Goal: Task Accomplishment & Management: Use online tool/utility

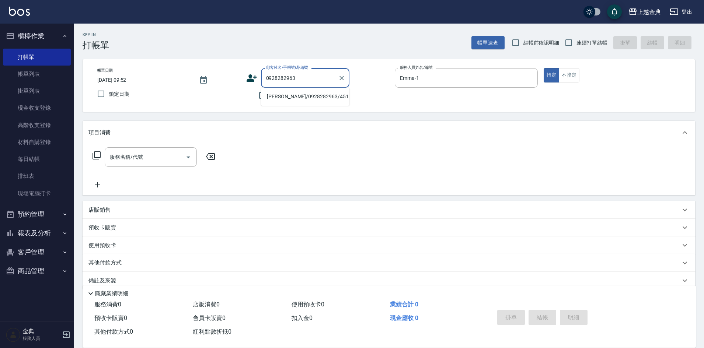
type input "0928282963"
drag, startPoint x: 586, startPoint y: 43, endPoint x: 579, endPoint y: 45, distance: 7.5
click at [586, 43] on span "連續打單結帳" at bounding box center [591, 43] width 31 height 8
click at [576, 43] on input "連續打單結帳" at bounding box center [568, 42] width 15 height 15
checkbox input "true"
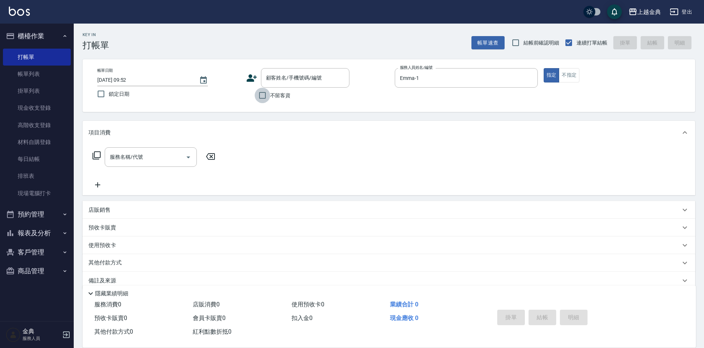
click at [261, 94] on input "不留客資" at bounding box center [262, 95] width 15 height 15
checkbox input "true"
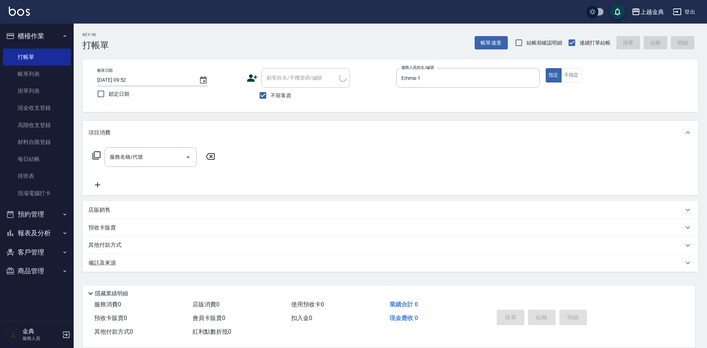
click at [96, 158] on icon at bounding box center [96, 155] width 8 height 8
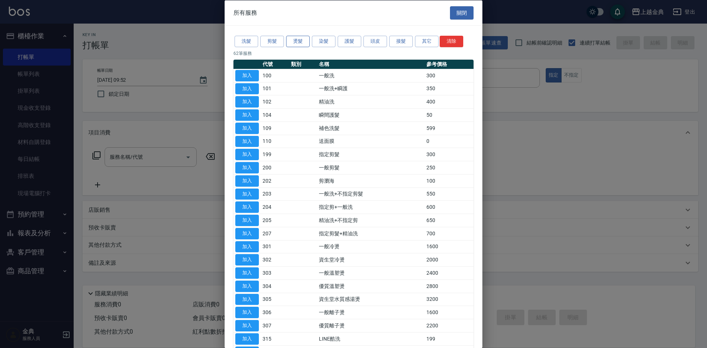
click at [299, 44] on button "燙髮" at bounding box center [298, 41] width 24 height 11
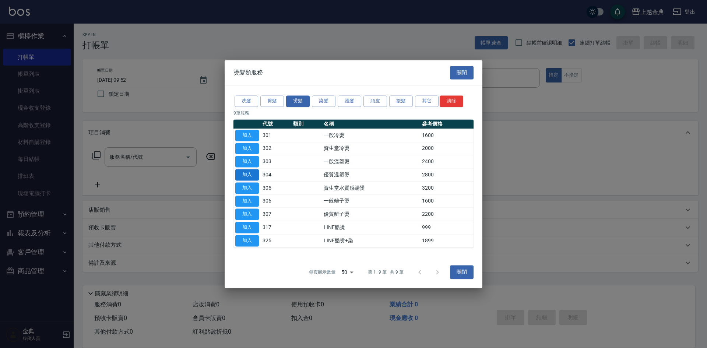
click at [249, 173] on button "加入" at bounding box center [247, 174] width 24 height 11
type input "優質溫塑燙(304)"
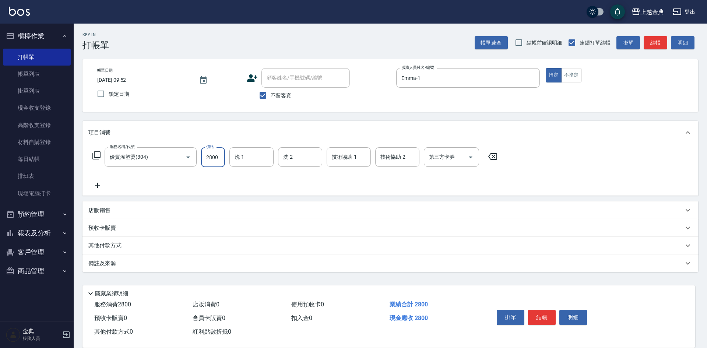
click at [216, 156] on input "2800" at bounding box center [213, 157] width 24 height 20
type input "3499"
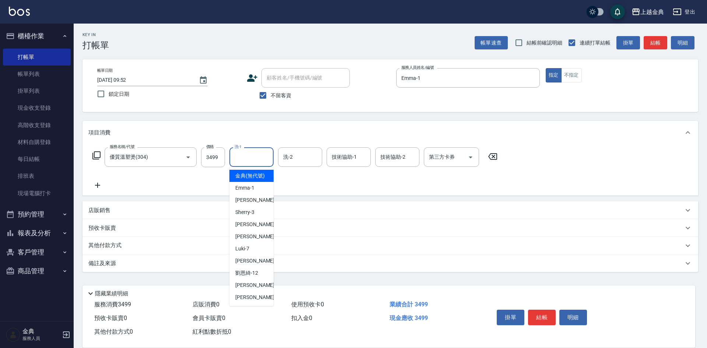
click at [256, 154] on input "洗-1" at bounding box center [252, 157] width 38 height 13
drag, startPoint x: 252, startPoint y: 244, endPoint x: 252, endPoint y: 234, distance: 10.0
click at [252, 234] on ul "金典 (無代號) [PERSON_NAME] -1 Cindy -2 Sherry -3 [PERSON_NAME] -5 [PERSON_NAME] -6 …" at bounding box center [252, 236] width 44 height 139
click at [252, 231] on div "[PERSON_NAME] -5" at bounding box center [252, 224] width 44 height 12
type input "[PERSON_NAME]-5"
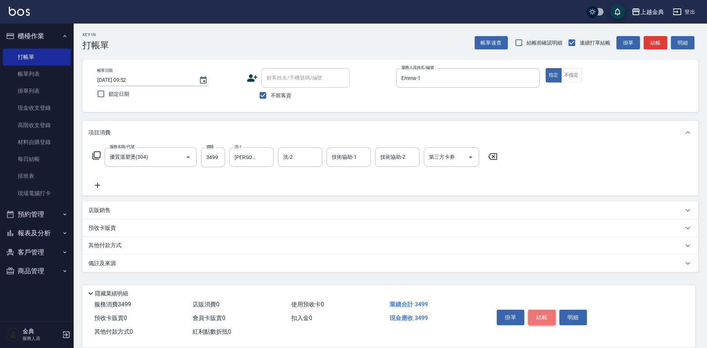
click at [538, 317] on button "結帳" at bounding box center [542, 317] width 28 height 15
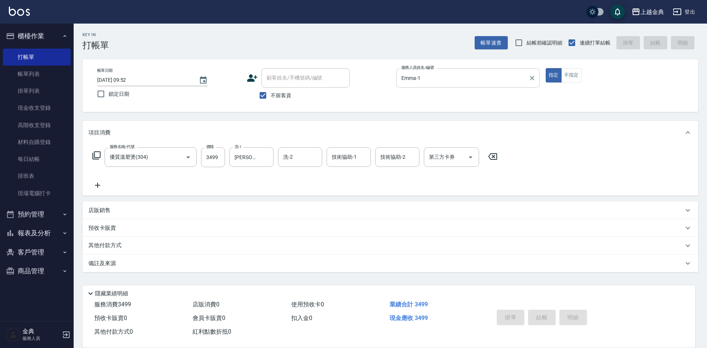
type input "[DATE] 13:30"
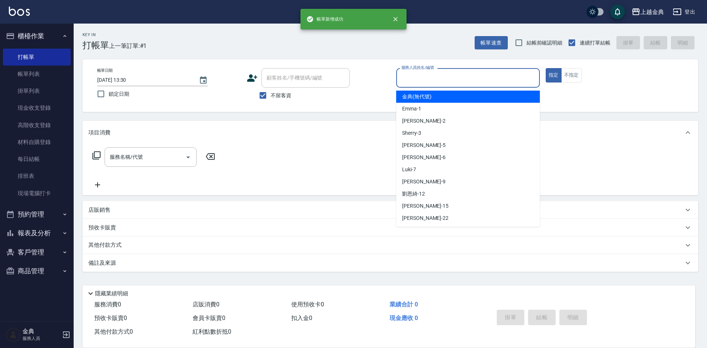
drag, startPoint x: 446, startPoint y: 80, endPoint x: 435, endPoint y: 158, distance: 79.2
click at [447, 80] on input "服務人員姓名/編號" at bounding box center [468, 77] width 137 height 13
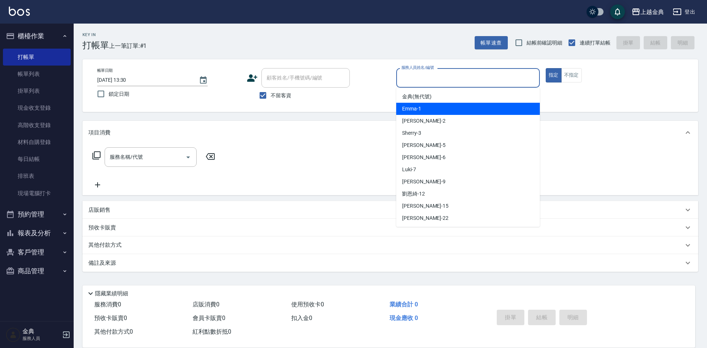
click at [432, 112] on div "Emma -1" at bounding box center [468, 109] width 144 height 12
type input "Emma-1"
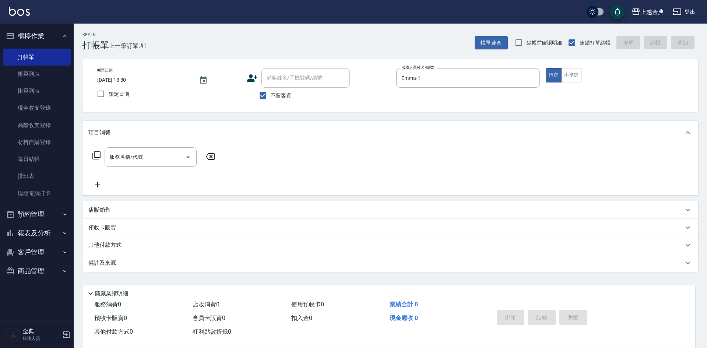
drag, startPoint x: 88, startPoint y: 154, endPoint x: 96, endPoint y: 155, distance: 7.8
click at [88, 154] on div "服務名稱/代號 服務名稱/代號" at bounding box center [153, 157] width 131 height 20
click at [97, 155] on icon at bounding box center [96, 155] width 9 height 9
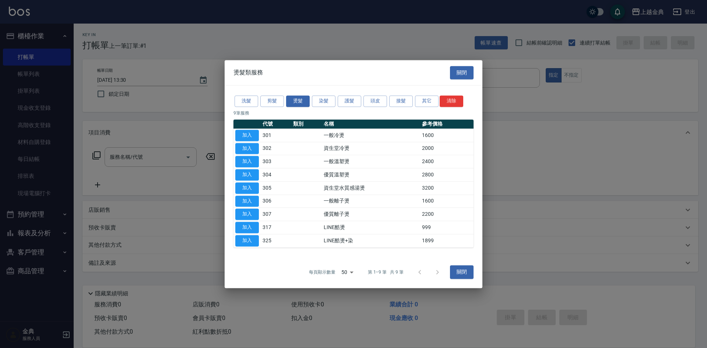
drag, startPoint x: 262, startPoint y: 93, endPoint x: 263, endPoint y: 98, distance: 4.7
click at [262, 93] on div "洗髮 剪髮 燙髮 染髮 護髮 頭皮 接髮 其它 清除 9 筆服務 代號 類別 名稱 參考價格 加入 301 一般冷燙 1600 加入 302 資生堂冷燙 20…" at bounding box center [354, 170] width 258 height 171
click at [265, 100] on button "剪髮" at bounding box center [272, 100] width 24 height 11
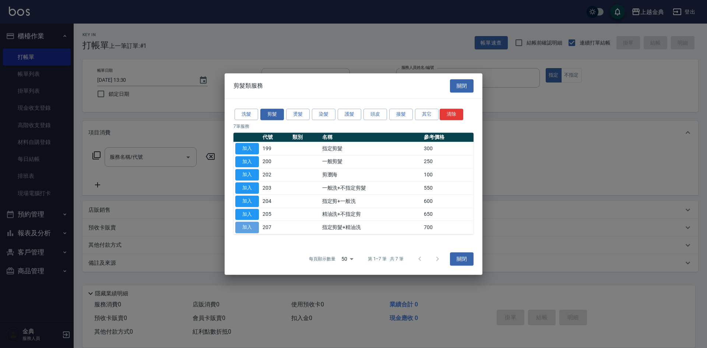
click at [249, 225] on button "加入" at bounding box center [247, 227] width 24 height 11
type input "指定剪髮+精油洗(207)"
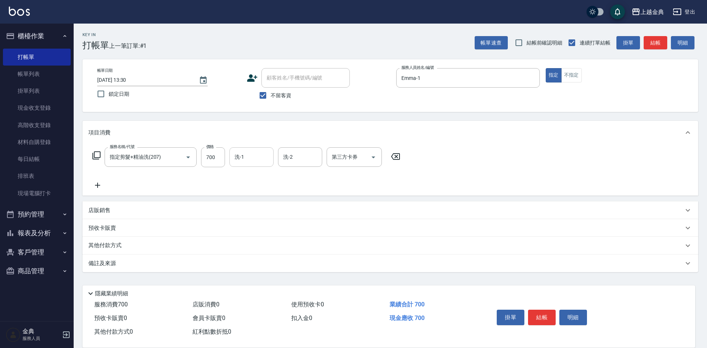
click at [240, 150] on div "洗-1" at bounding box center [252, 157] width 44 height 20
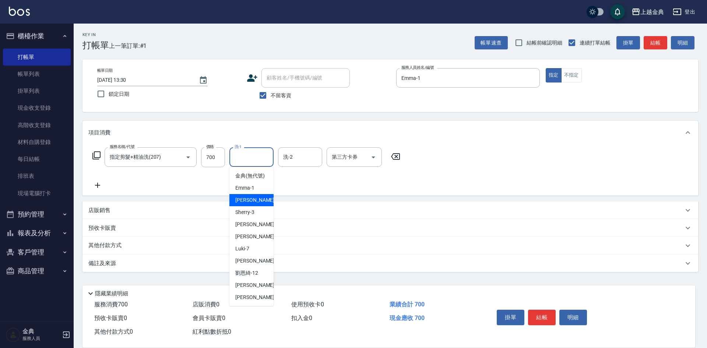
click at [251, 204] on span "Cindy -2" at bounding box center [256, 200] width 43 height 8
type input "Cindy-2"
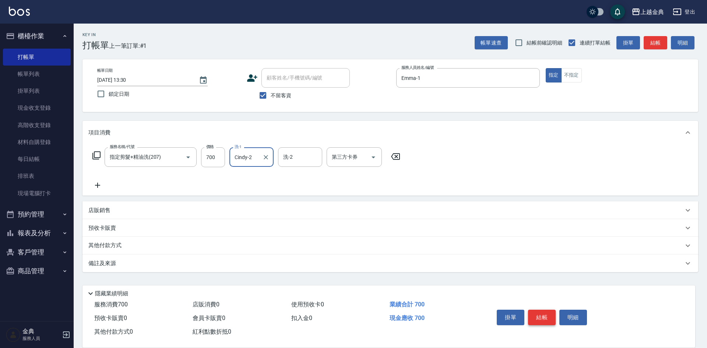
click at [538, 317] on button "結帳" at bounding box center [542, 317] width 28 height 15
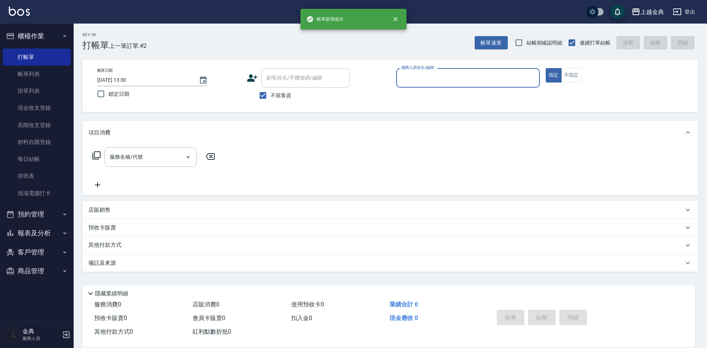
drag, startPoint x: 472, startPoint y: 77, endPoint x: 470, endPoint y: 85, distance: 8.4
click at [472, 77] on input "服務人員姓名/編號" at bounding box center [468, 77] width 137 height 13
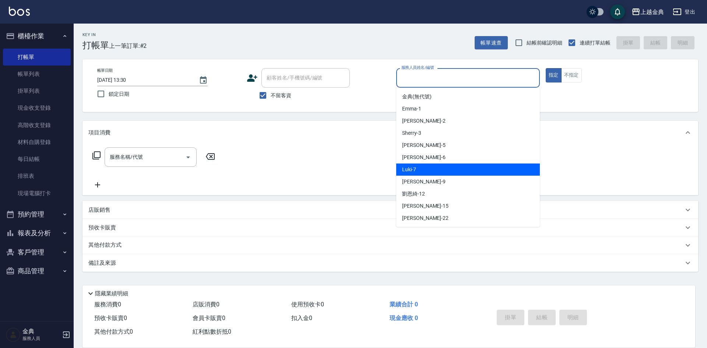
click at [448, 166] on div "Luki -7" at bounding box center [468, 170] width 144 height 12
type input "Luki-7"
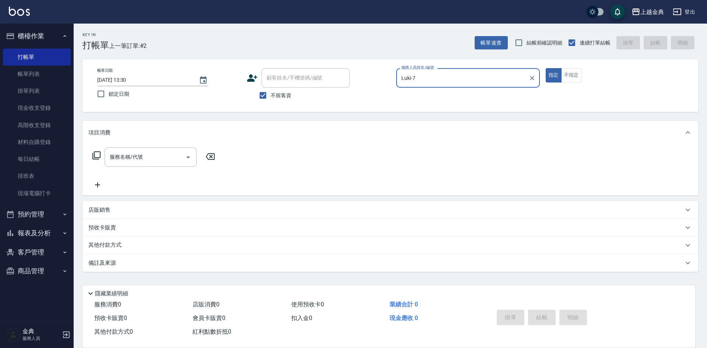
click at [97, 154] on icon at bounding box center [96, 155] width 9 height 9
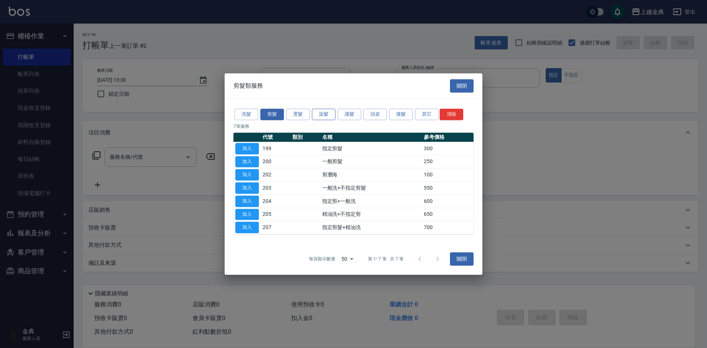
click at [320, 110] on button "染髮" at bounding box center [324, 114] width 24 height 11
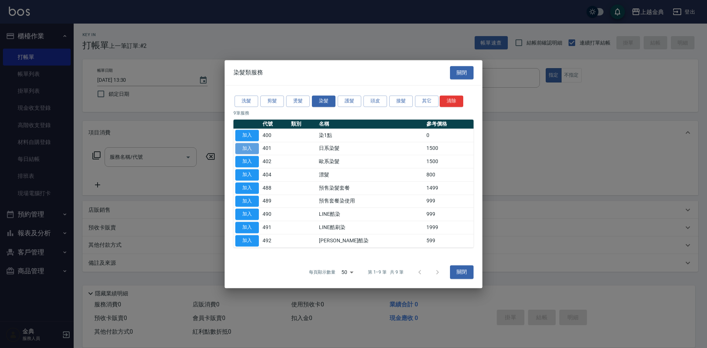
click at [249, 149] on button "加入" at bounding box center [247, 148] width 24 height 11
type input "日系染髮(401)"
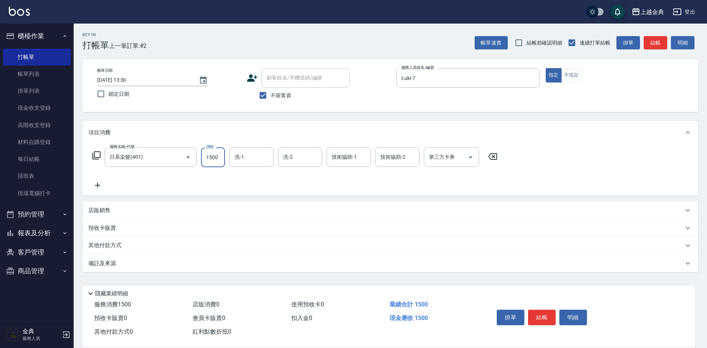
click at [219, 158] on input "1500" at bounding box center [213, 157] width 24 height 20
type input "2599"
click at [102, 260] on p "備註及來源" at bounding box center [102, 264] width 28 height 8
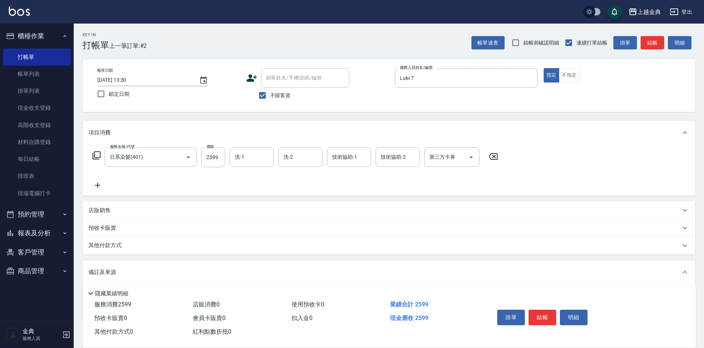
click at [104, 249] on p "其他付款方式" at bounding box center [106, 246] width 37 height 8
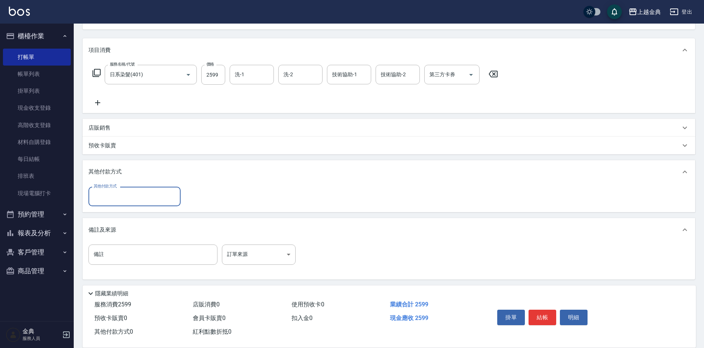
scroll to position [85, 0]
click at [116, 194] on input "其他付款方式" at bounding box center [134, 194] width 85 height 13
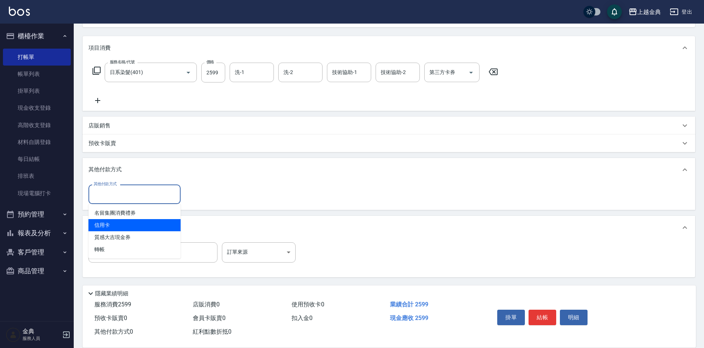
drag, startPoint x: 117, startPoint y: 223, endPoint x: 162, endPoint y: 210, distance: 47.0
click at [117, 222] on span "信用卡" at bounding box center [134, 225] width 92 height 12
type input "信用卡"
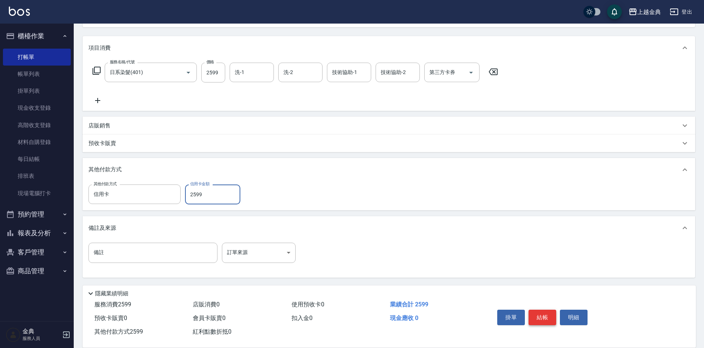
type input "2599"
click at [544, 310] on button "結帳" at bounding box center [542, 317] width 28 height 15
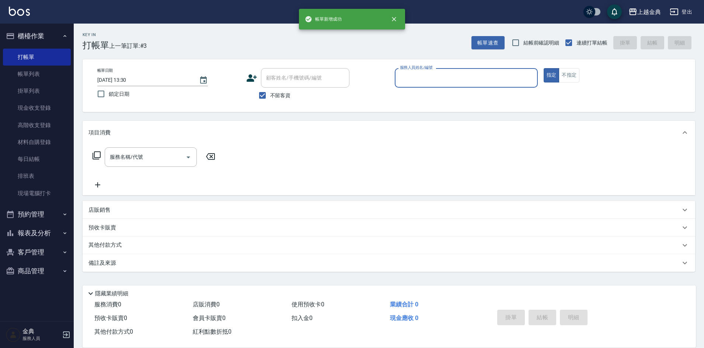
scroll to position [0, 0]
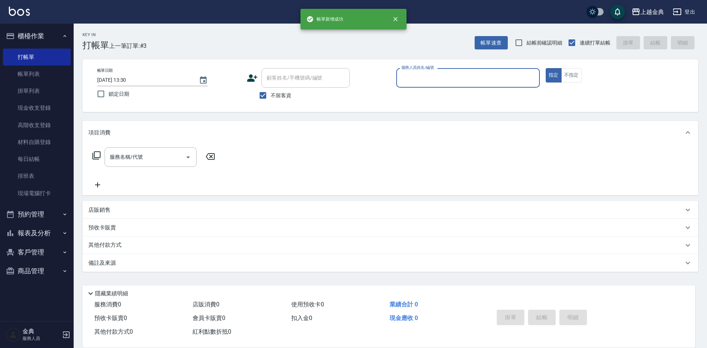
click at [441, 81] on input "服務人員姓名/編號" at bounding box center [468, 77] width 137 height 13
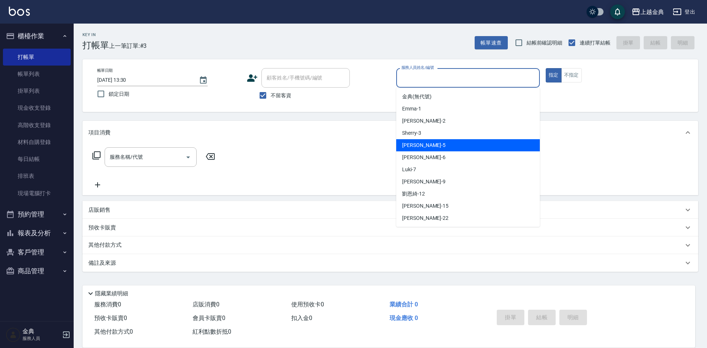
click at [433, 151] on div "[PERSON_NAME] -5" at bounding box center [468, 145] width 144 height 12
type input "[PERSON_NAME]-5"
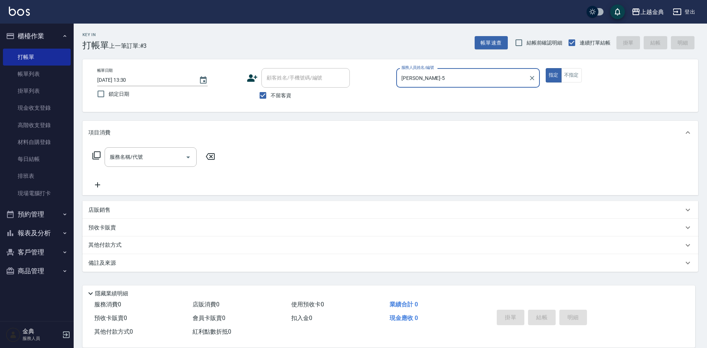
click at [99, 154] on icon at bounding box center [96, 155] width 9 height 9
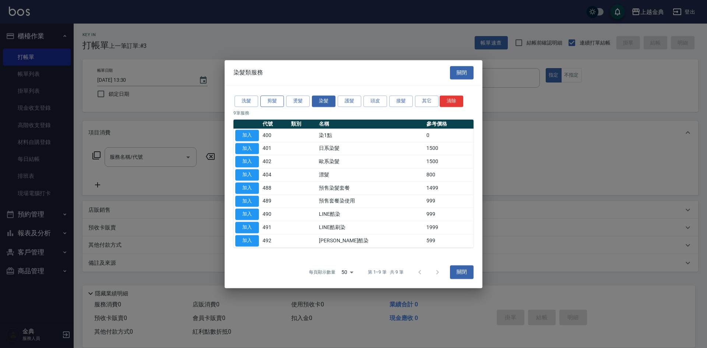
click at [282, 98] on button "剪髮" at bounding box center [272, 100] width 24 height 11
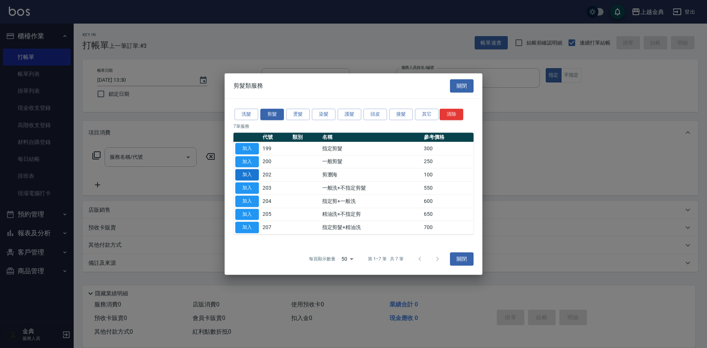
click at [245, 178] on button "加入" at bounding box center [247, 174] width 24 height 11
type input "剪瀏海(202)"
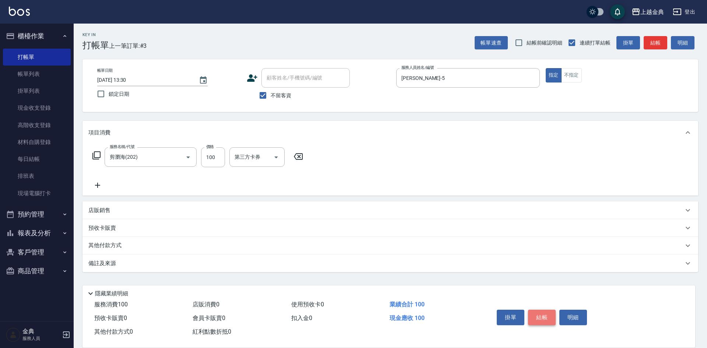
click at [547, 314] on button "結帳" at bounding box center [542, 317] width 28 height 15
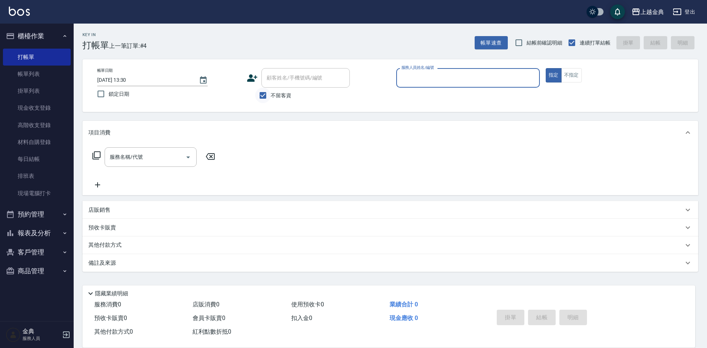
click at [265, 89] on input "不留客資" at bounding box center [262, 95] width 15 height 15
checkbox input "false"
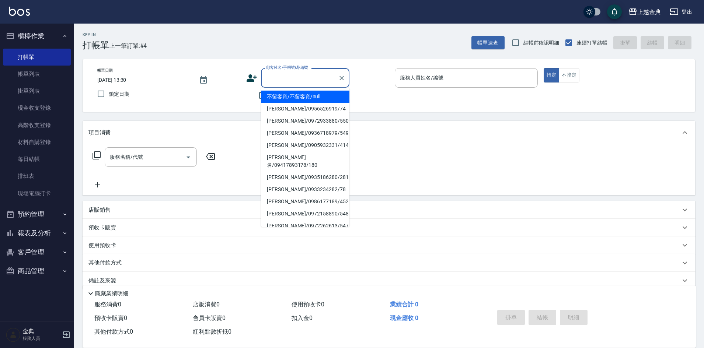
click at [280, 82] on input "顧客姓名/手機號碼/編號" at bounding box center [299, 77] width 71 height 13
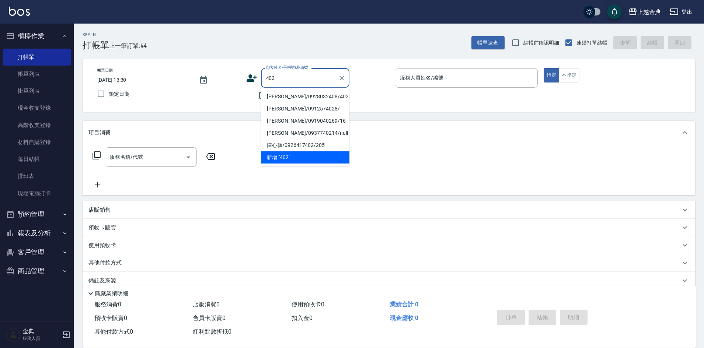
click at [292, 96] on li "[PERSON_NAME]/0928032408/402" at bounding box center [305, 97] width 88 height 12
type input "[PERSON_NAME]/0928032408/402"
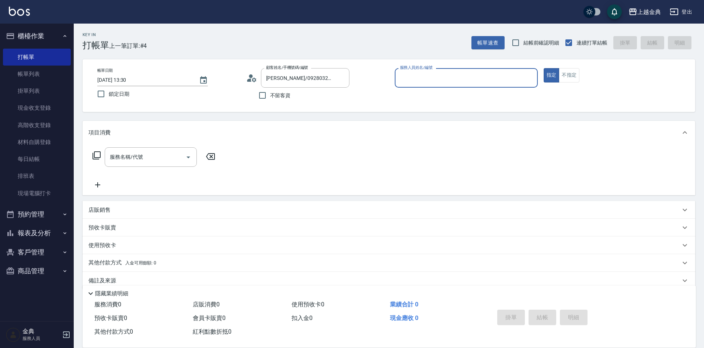
type input "Emma-1"
click at [402, 79] on input "Emma-1" at bounding box center [460, 77] width 125 height 13
click at [337, 103] on div "不留客資" at bounding box center [297, 95] width 103 height 15
click at [96, 152] on icon at bounding box center [96, 155] width 8 height 8
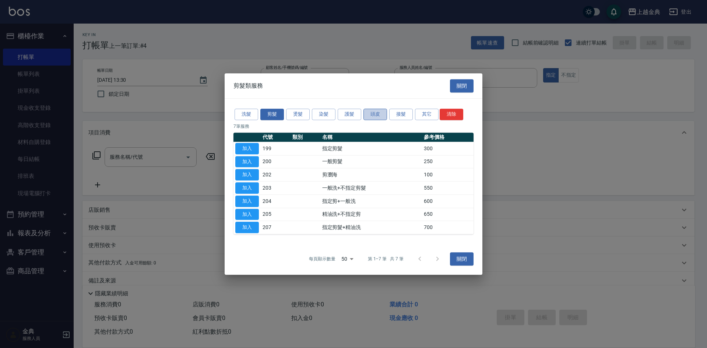
click at [372, 113] on button "頭皮" at bounding box center [376, 114] width 24 height 11
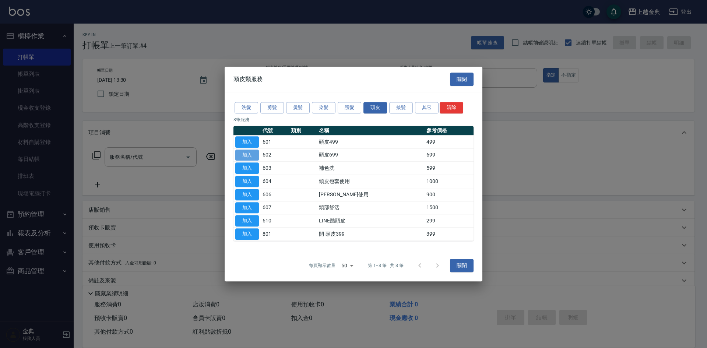
click at [243, 151] on button "加入" at bounding box center [247, 155] width 24 height 11
type input "頭皮699(602)"
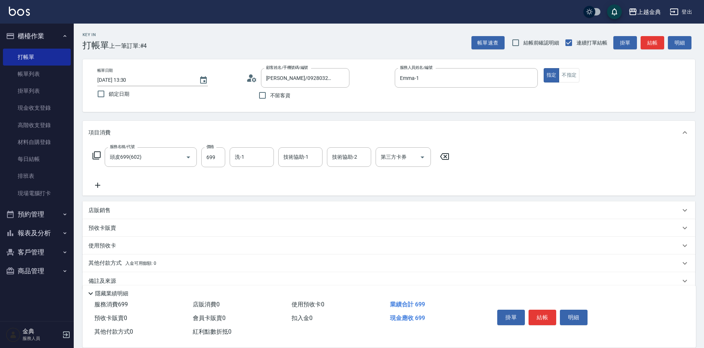
click at [96, 157] on icon at bounding box center [96, 155] width 9 height 9
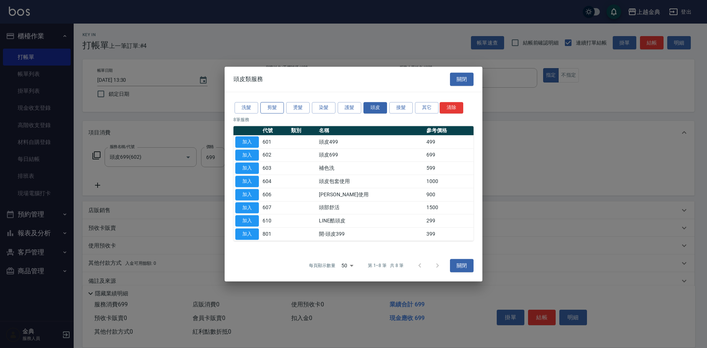
click at [266, 102] on button "剪髮" at bounding box center [272, 107] width 24 height 11
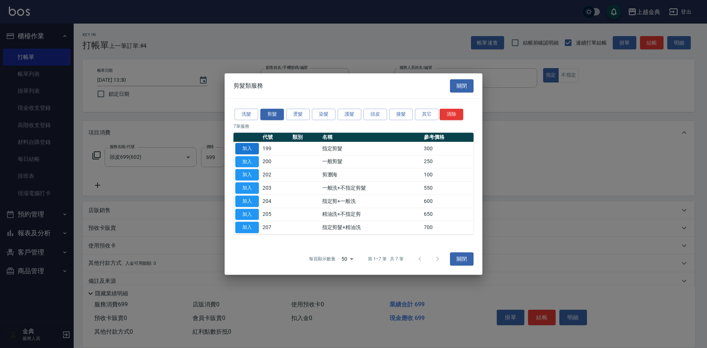
click at [252, 148] on button "加入" at bounding box center [247, 148] width 24 height 11
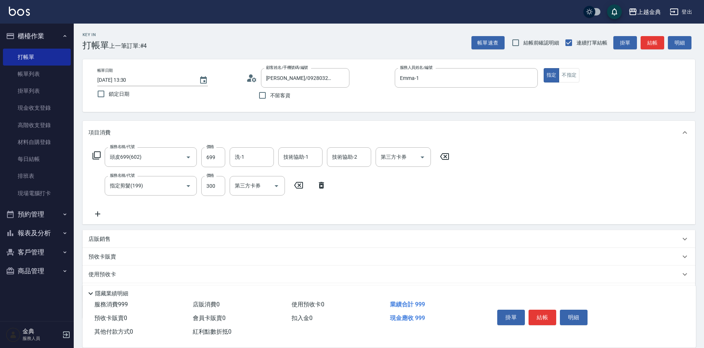
click at [120, 242] on div "店販銷售" at bounding box center [384, 239] width 592 height 8
click at [109, 239] on p "店販銷售" at bounding box center [99, 242] width 22 height 8
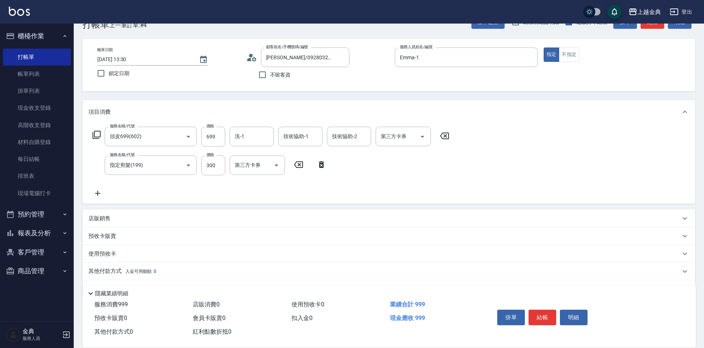
scroll to position [41, 0]
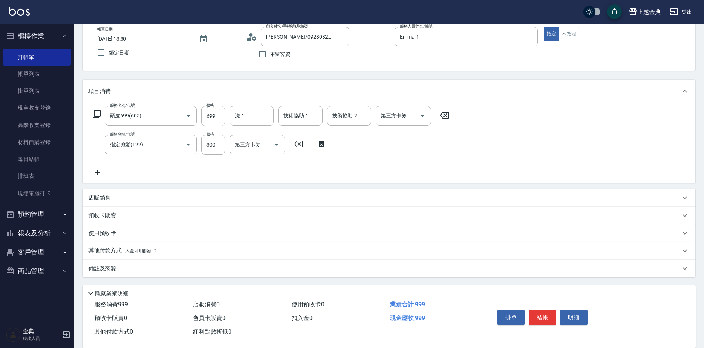
click at [100, 208] on div "預收卡販賣" at bounding box center [389, 216] width 612 height 18
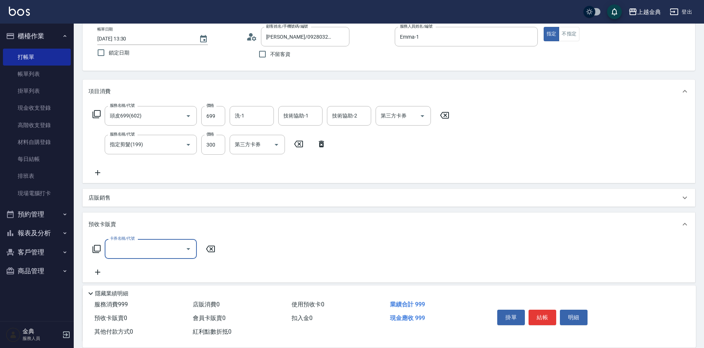
scroll to position [0, 0]
click at [97, 251] on icon at bounding box center [96, 249] width 8 height 8
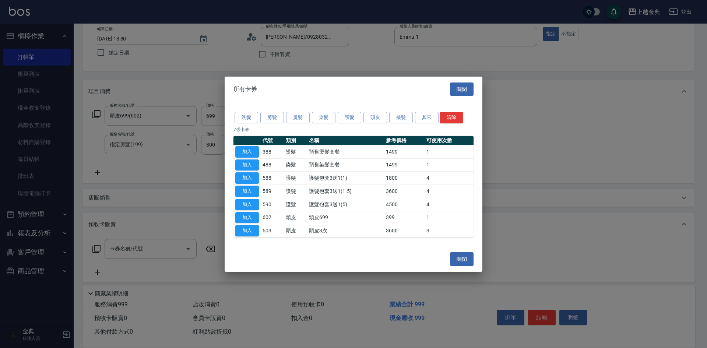
click at [269, 125] on div "洗髮 剪髮 燙髮 染髮 護髮 頭皮 接髮 其它 清除 7 [PERSON_NAME] 代號 類別 名稱 參考價格 可使用次數 加入 388 燙髮 預售燙髮套餐…" at bounding box center [354, 174] width 258 height 144
click at [273, 113] on button "剪髮" at bounding box center [272, 117] width 24 height 11
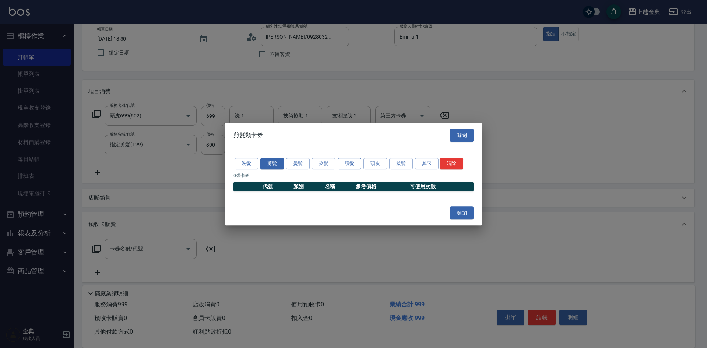
click at [341, 164] on button "護髮" at bounding box center [350, 163] width 24 height 11
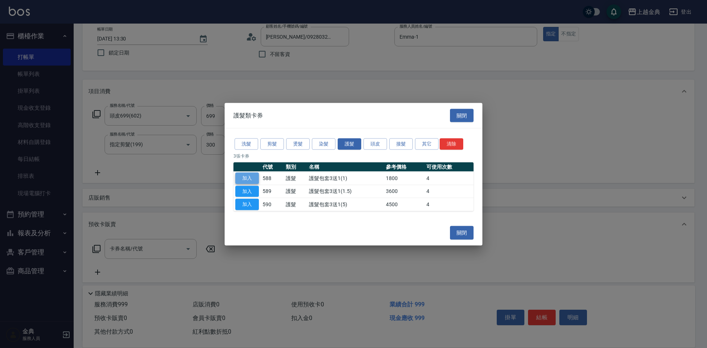
click at [252, 176] on button "加入" at bounding box center [247, 177] width 24 height 11
type input "護髮包套3送1(1)(588)"
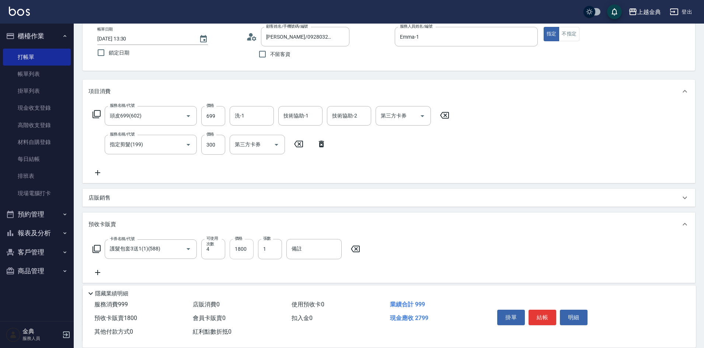
click at [231, 245] on input "1800" at bounding box center [242, 249] width 24 height 20
type input "3000"
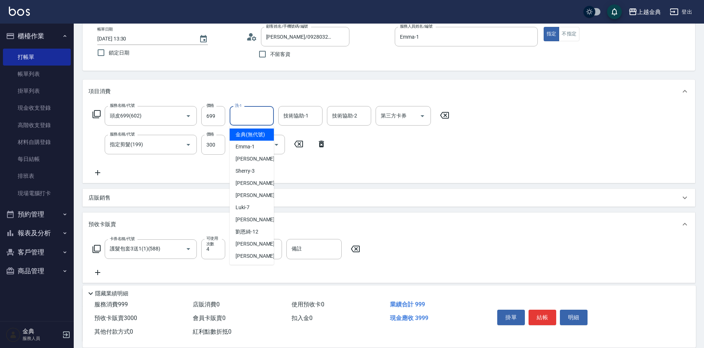
click at [248, 113] on input "洗-1" at bounding box center [252, 115] width 38 height 13
click at [253, 236] on span "[PERSON_NAME]-12" at bounding box center [246, 232] width 23 height 8
type input "[PERSON_NAME]-12"
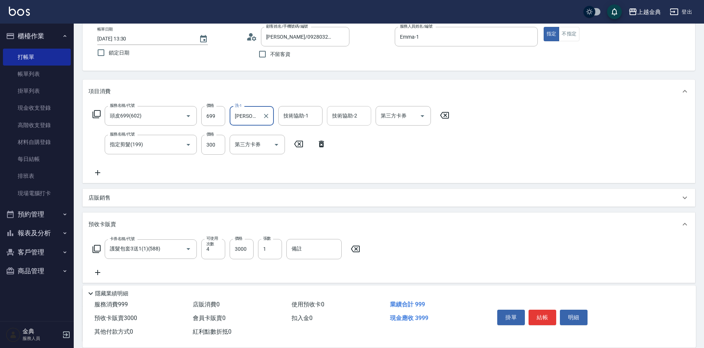
click at [335, 111] on div "技術協助-2 技術協助-2" at bounding box center [349, 116] width 44 height 20
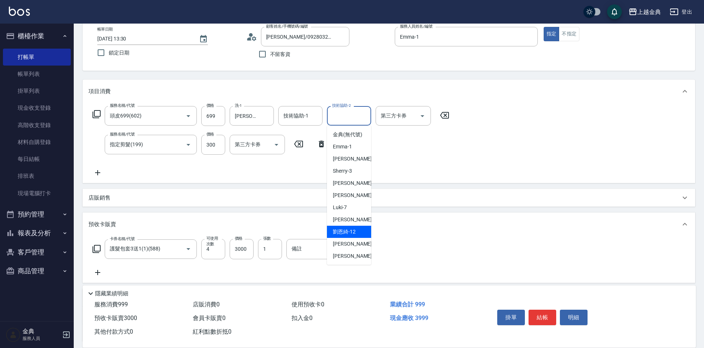
click at [350, 236] on span "[PERSON_NAME]-12" at bounding box center [344, 232] width 23 height 8
type input "[PERSON_NAME]-12"
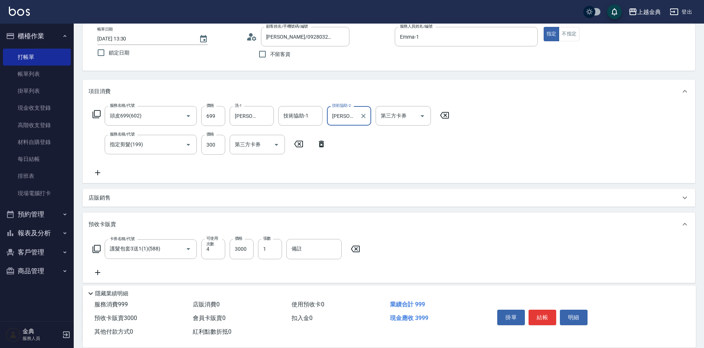
scroll to position [106, 0]
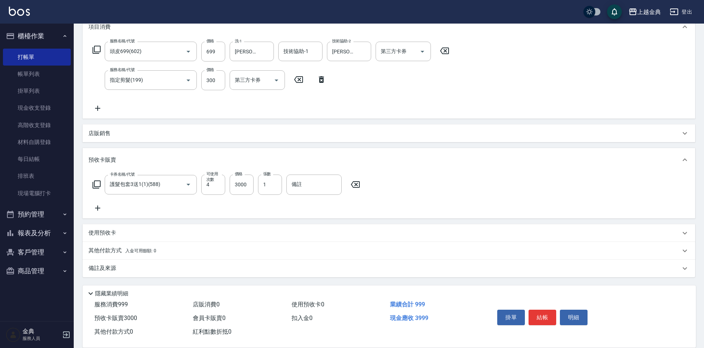
click at [125, 255] on div "其他付款方式 入金可用餘額: 0" at bounding box center [389, 251] width 612 height 18
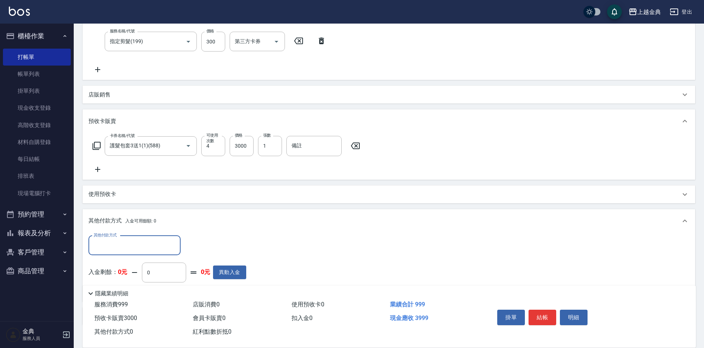
scroll to position [191, 0]
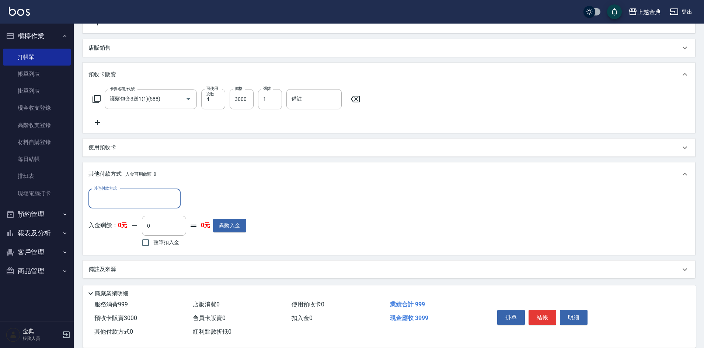
click at [114, 205] on div "其他付款方式" at bounding box center [134, 199] width 92 height 20
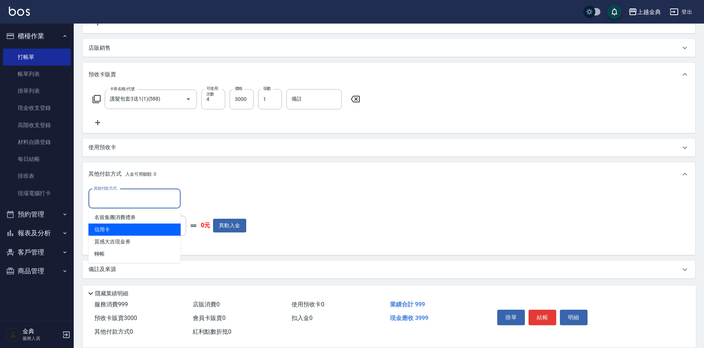
click at [113, 234] on span "信用卡" at bounding box center [134, 230] width 92 height 12
type input "信用卡"
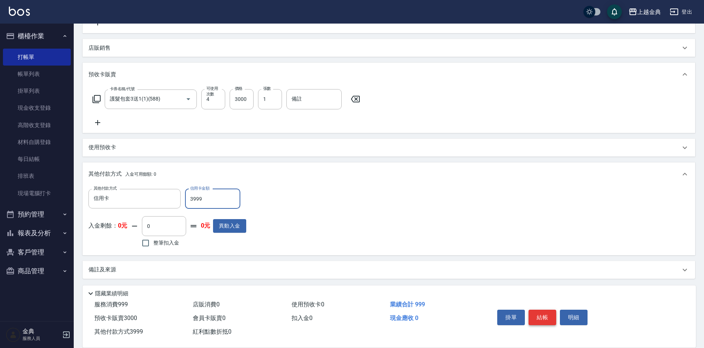
type input "3999"
click at [542, 310] on button "結帳" at bounding box center [542, 317] width 28 height 15
type input "[DATE] 13:31"
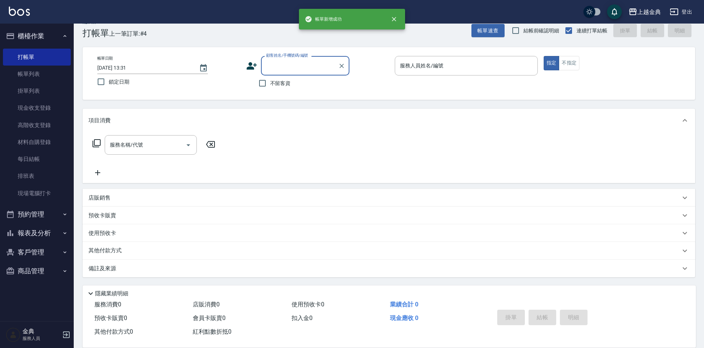
scroll to position [0, 0]
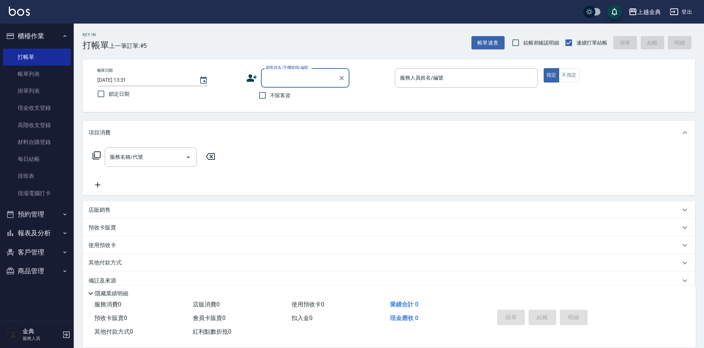
click at [284, 77] on input "顧客姓名/手機號碼/編號" at bounding box center [299, 77] width 71 height 13
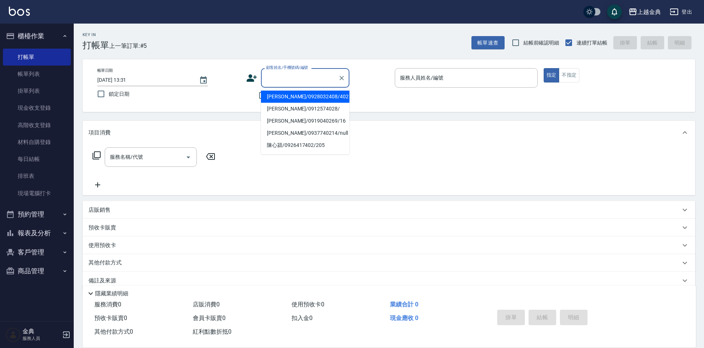
click at [292, 99] on li "[PERSON_NAME]/0928032408/402" at bounding box center [305, 97] width 88 height 12
type input "[PERSON_NAME]/0928032408/402"
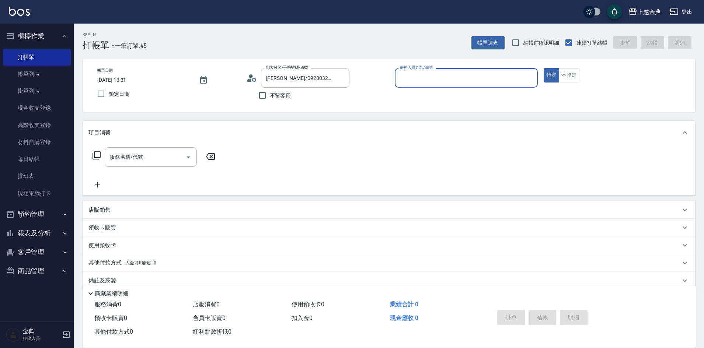
type input "Emma-1"
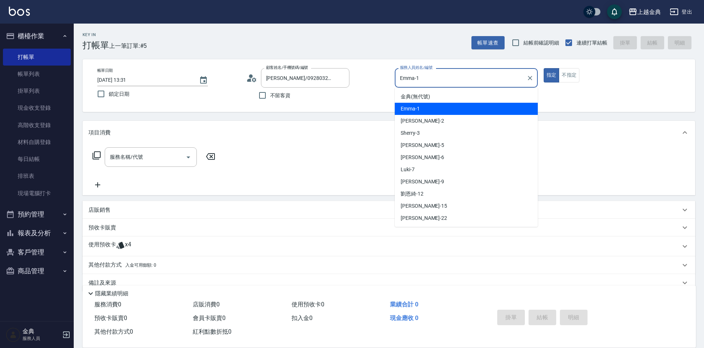
drag, startPoint x: 474, startPoint y: 72, endPoint x: 469, endPoint y: 90, distance: 18.1
click at [473, 73] on input "Emma-1" at bounding box center [460, 77] width 125 height 13
click at [458, 113] on div "Emma -1" at bounding box center [466, 109] width 143 height 12
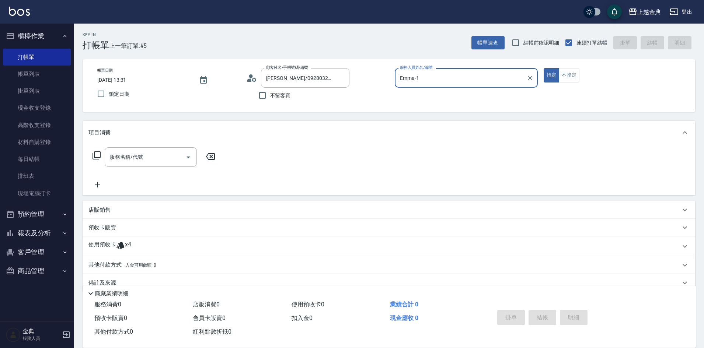
click at [156, 248] on div "使用預收卡 x4" at bounding box center [384, 246] width 592 height 11
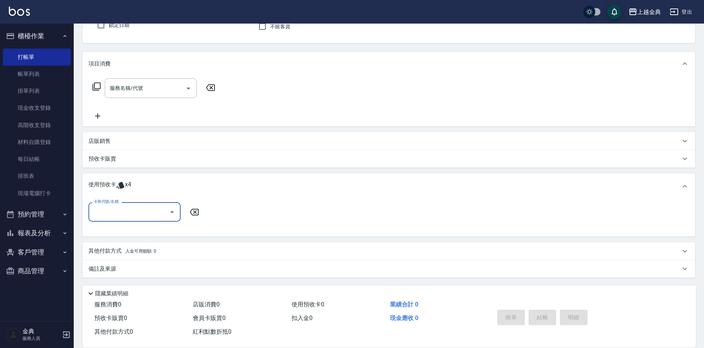
scroll to position [69, 0]
click at [140, 206] on input "卡券代號/名稱" at bounding box center [129, 211] width 74 height 13
click at [130, 231] on div "護髮包套3送1(1) 剩餘4張" at bounding box center [134, 230] width 92 height 12
type input "護髮包套3送1(1)"
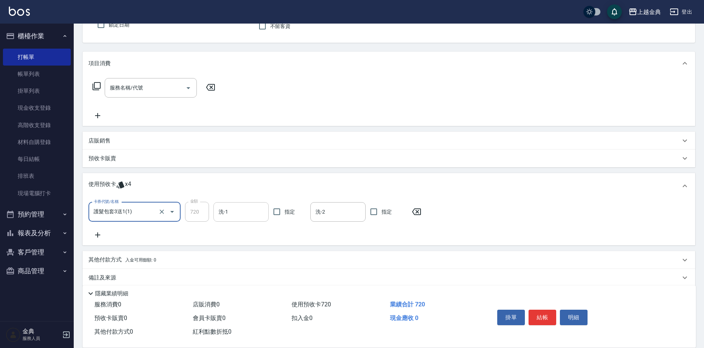
click at [238, 213] on input "洗-1" at bounding box center [241, 212] width 49 height 13
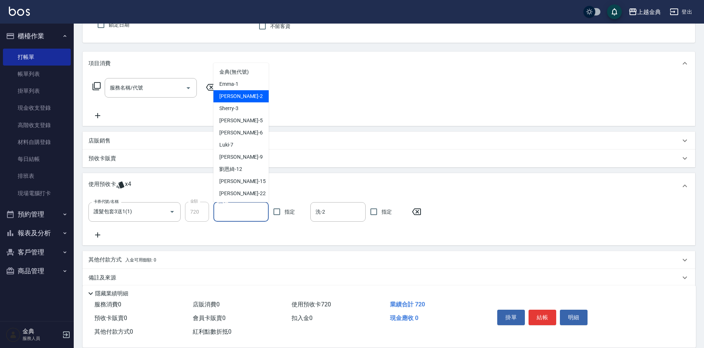
click at [241, 96] on div "Cindy -2" at bounding box center [240, 96] width 55 height 12
type input "Cindy-2"
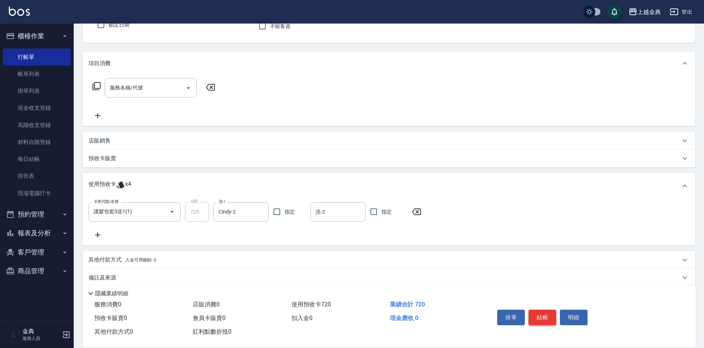
click at [544, 314] on button "結帳" at bounding box center [542, 317] width 28 height 15
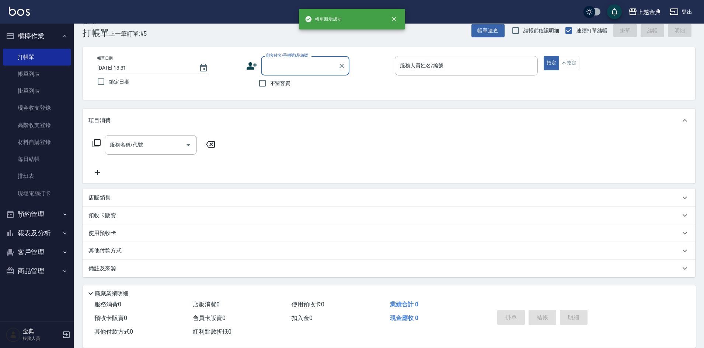
scroll to position [12, 0]
click at [475, 65] on input "服務人員姓名/編號" at bounding box center [466, 65] width 136 height 13
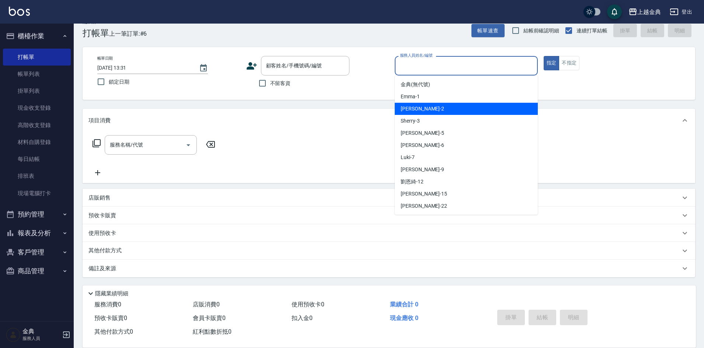
click at [463, 103] on div "Cindy -2" at bounding box center [466, 109] width 143 height 12
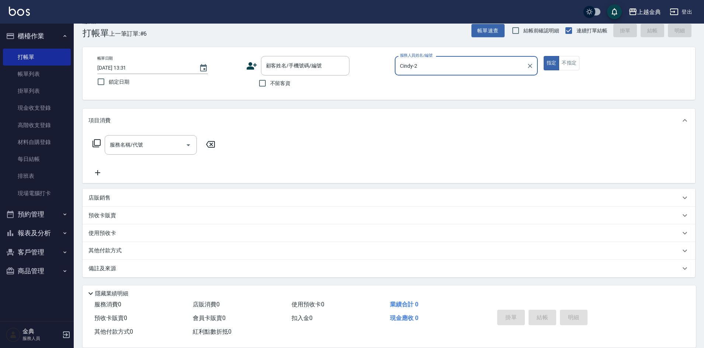
click at [454, 69] on input "Cindy-2" at bounding box center [460, 65] width 125 height 13
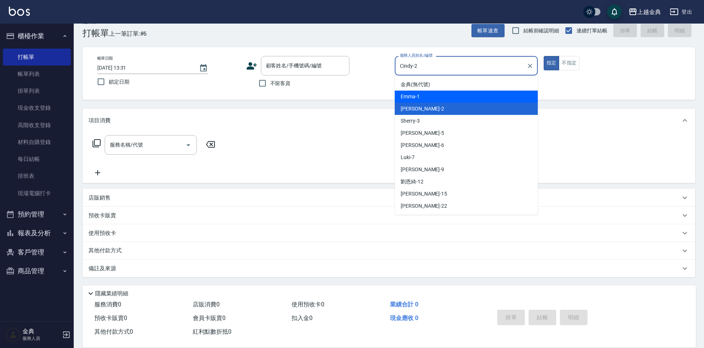
click at [438, 96] on div "Emma -1" at bounding box center [466, 97] width 143 height 12
type input "Emma-1"
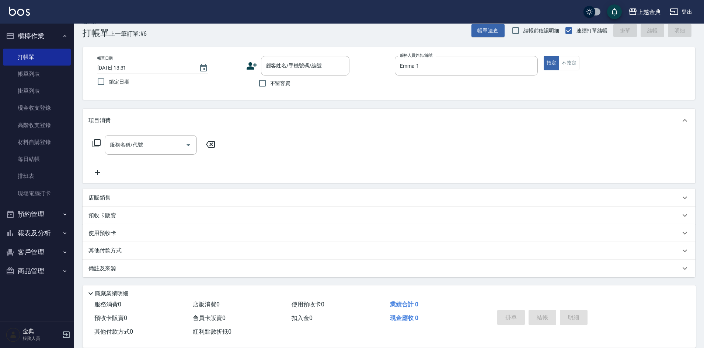
click at [273, 85] on span "不留客資" at bounding box center [280, 84] width 21 height 8
click at [270, 85] on input "不留客資" at bounding box center [262, 83] width 15 height 15
checkbox input "true"
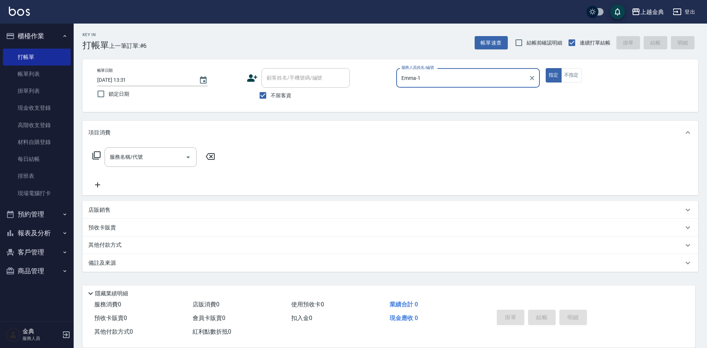
click at [97, 155] on icon at bounding box center [96, 155] width 9 height 9
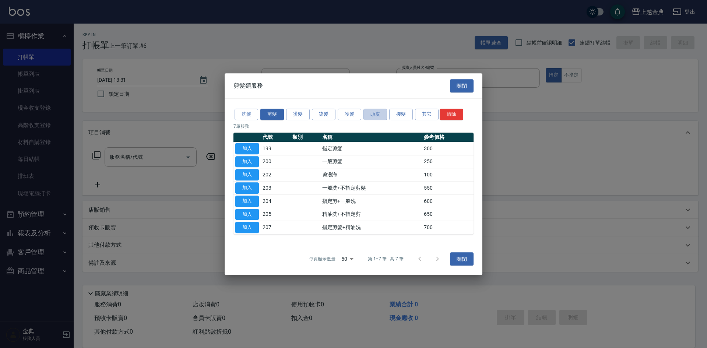
drag, startPoint x: 381, startPoint y: 110, endPoint x: 371, endPoint y: 139, distance: 31.0
click at [381, 111] on button "頭皮" at bounding box center [376, 114] width 24 height 11
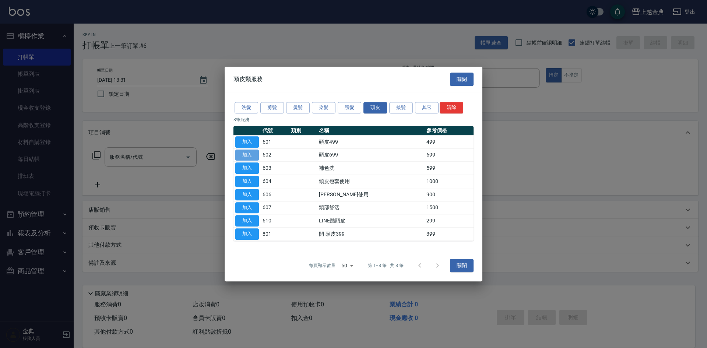
click at [244, 152] on button "加入" at bounding box center [247, 155] width 24 height 11
type input "頭皮699(602)"
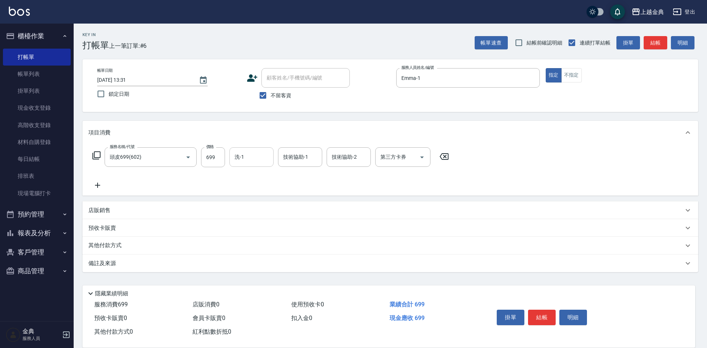
click at [245, 148] on div "洗-1" at bounding box center [252, 157] width 44 height 20
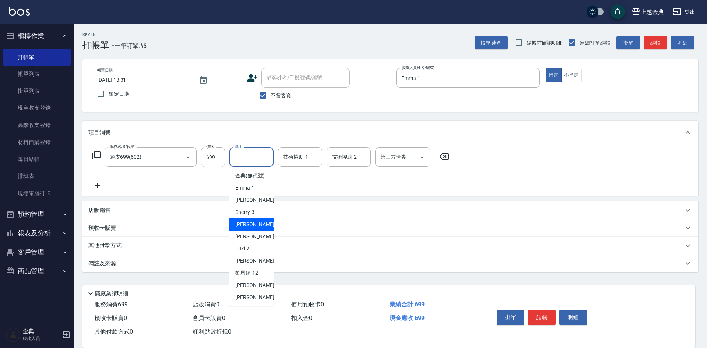
click at [252, 231] on div "[PERSON_NAME] -5" at bounding box center [252, 224] width 44 height 12
type input "[PERSON_NAME]-5"
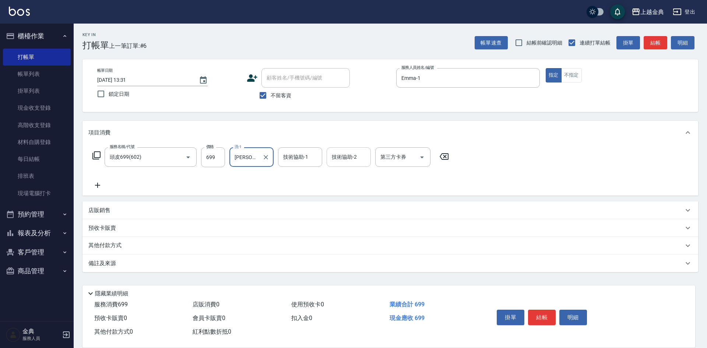
click at [348, 153] on div "技術協助-2 技術協助-2" at bounding box center [349, 157] width 44 height 20
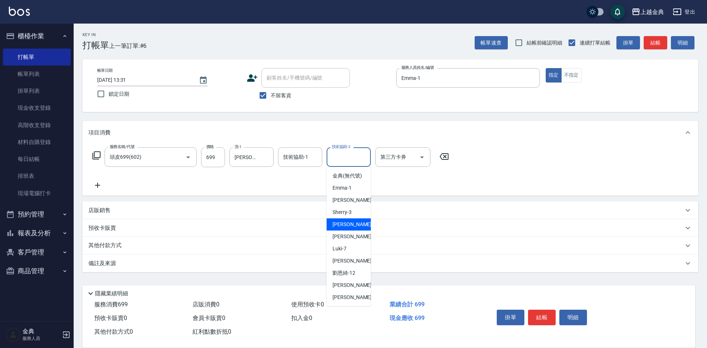
drag, startPoint x: 347, startPoint y: 234, endPoint x: 377, endPoint y: 260, distance: 39.7
click at [347, 228] on span "[PERSON_NAME] -5" at bounding box center [354, 225] width 43 height 8
type input "[PERSON_NAME]-5"
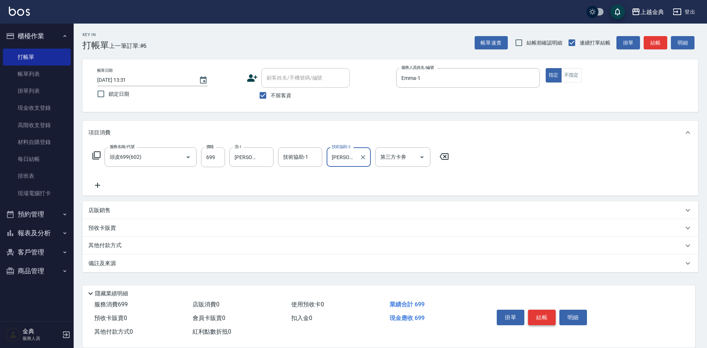
click at [545, 310] on button "結帳" at bounding box center [542, 317] width 28 height 15
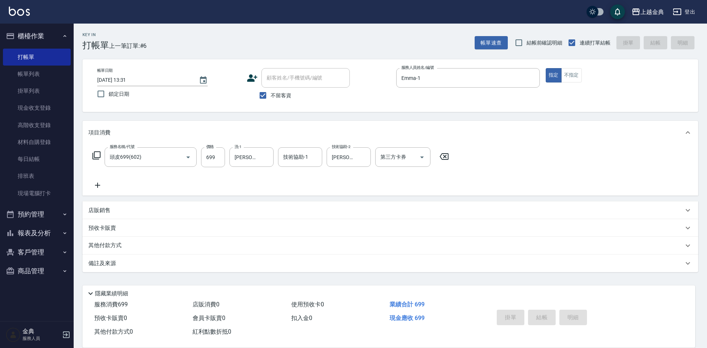
type input "[DATE] 13:32"
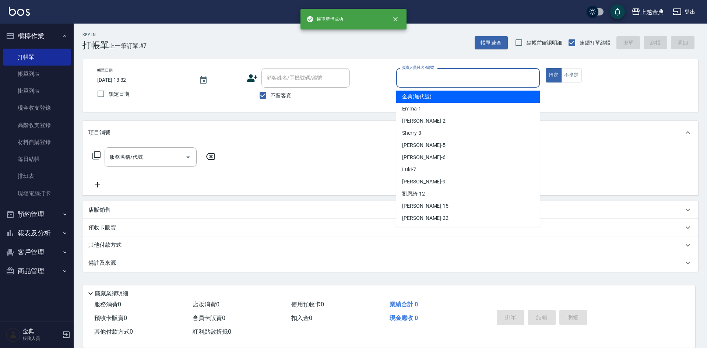
drag, startPoint x: 430, startPoint y: 73, endPoint x: 443, endPoint y: 120, distance: 48.3
click at [430, 73] on input "服務人員姓名/編號" at bounding box center [468, 77] width 137 height 13
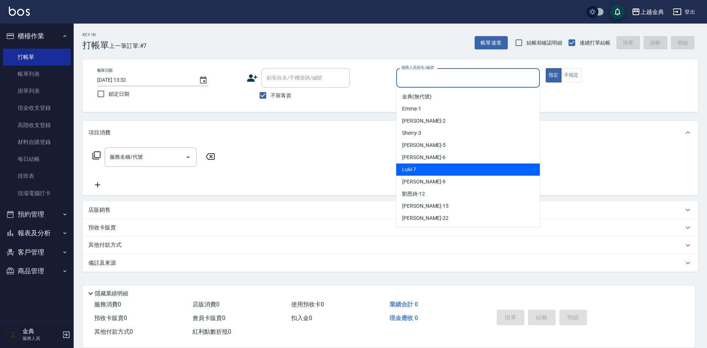
click at [441, 167] on div "Luki -7" at bounding box center [468, 170] width 144 height 12
type input "Luki-7"
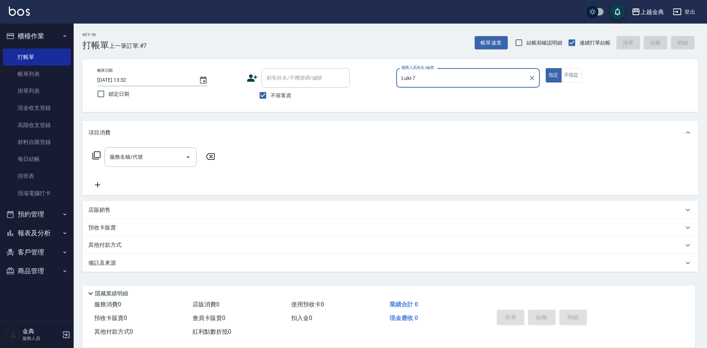
click at [92, 155] on div "服務名稱/代號 服務名稱/代號" at bounding box center [153, 157] width 131 height 20
click at [94, 155] on icon at bounding box center [96, 155] width 9 height 9
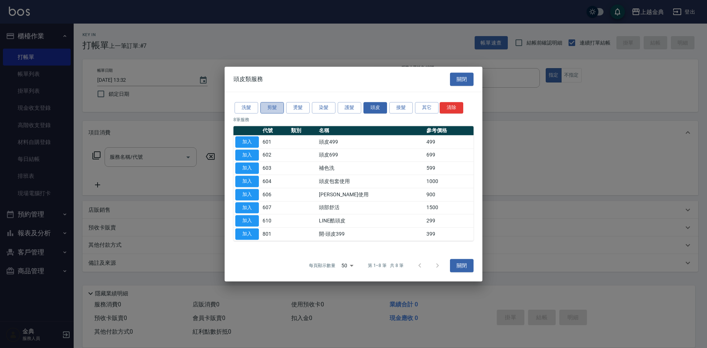
click at [267, 103] on button "剪髮" at bounding box center [272, 107] width 24 height 11
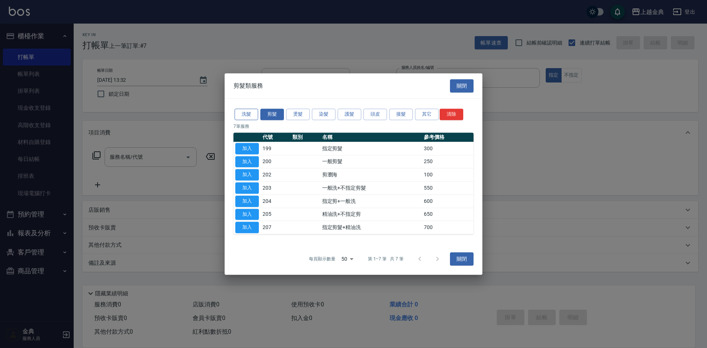
click at [239, 115] on button "洗髮" at bounding box center [247, 114] width 24 height 11
click at [241, 113] on div "洗髮 剪髮 燙髮 染髮 護髮 頭皮 接髮 其它 清除 7 筆服務 代號 類別 名稱 參考價格 加入 199 指定剪髮 300 加入 200 一般剪髮 250 …" at bounding box center [354, 171] width 258 height 144
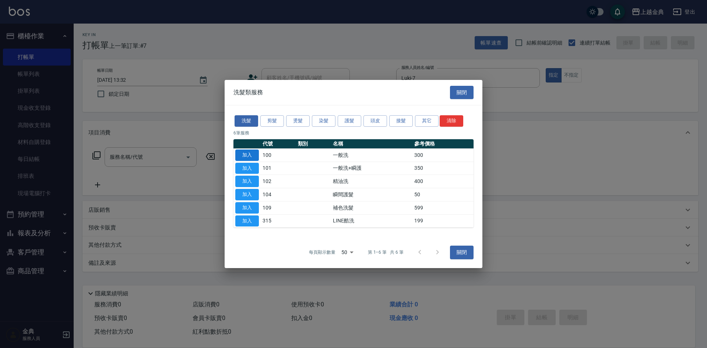
click at [240, 153] on button "加入" at bounding box center [247, 155] width 24 height 11
type input "一般洗(100)"
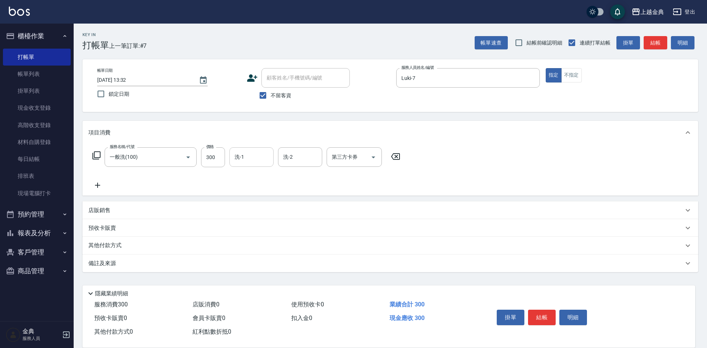
click at [240, 155] on input "洗-1" at bounding box center [252, 157] width 38 height 13
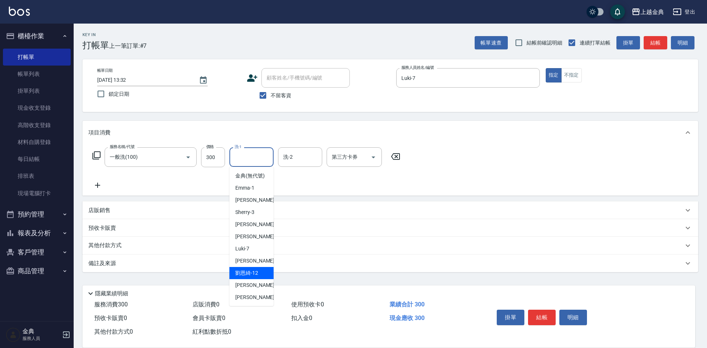
click at [253, 277] on span "[PERSON_NAME]-12" at bounding box center [246, 273] width 23 height 8
type input "[PERSON_NAME]-12"
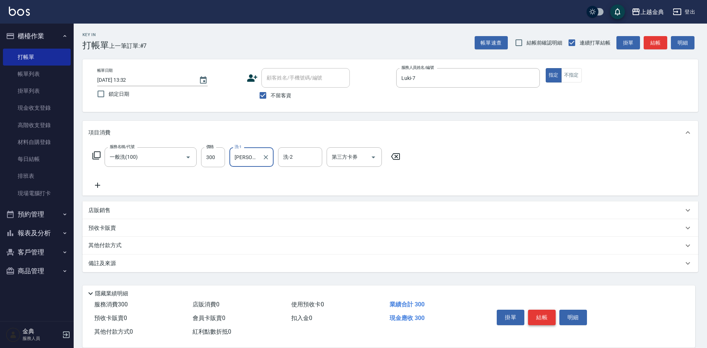
click at [542, 311] on button "結帳" at bounding box center [542, 317] width 28 height 15
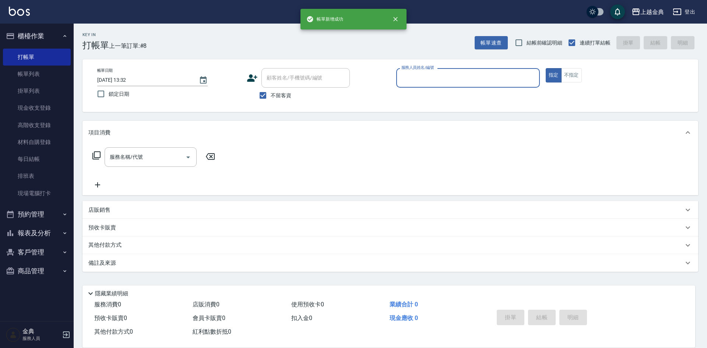
click at [437, 75] on input "服務人員姓名/編號" at bounding box center [468, 77] width 137 height 13
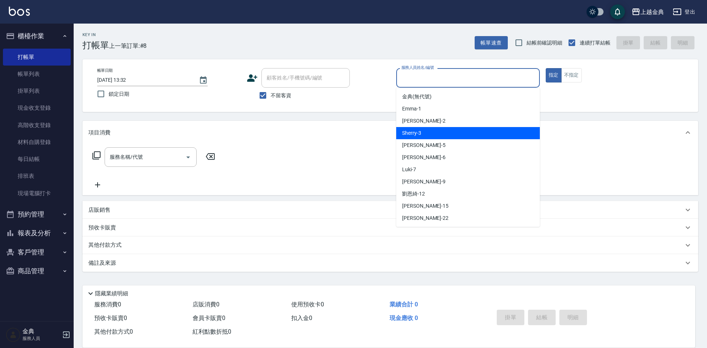
click at [431, 135] on div "Sherry -3" at bounding box center [468, 133] width 144 height 12
type input "Sherry-3"
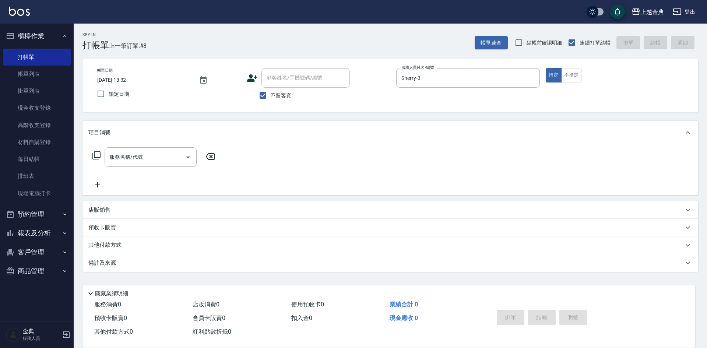
click at [96, 156] on icon at bounding box center [96, 155] width 9 height 9
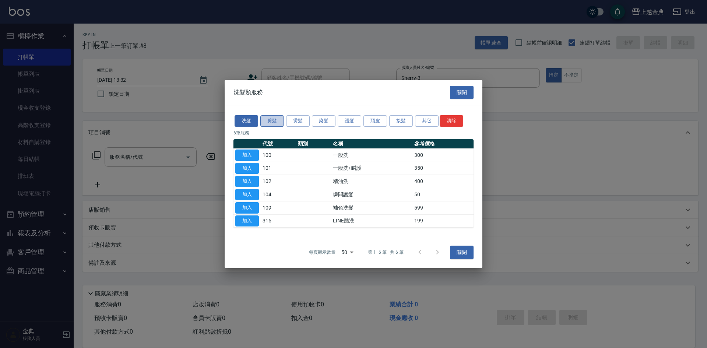
click at [279, 120] on button "剪髮" at bounding box center [272, 120] width 24 height 11
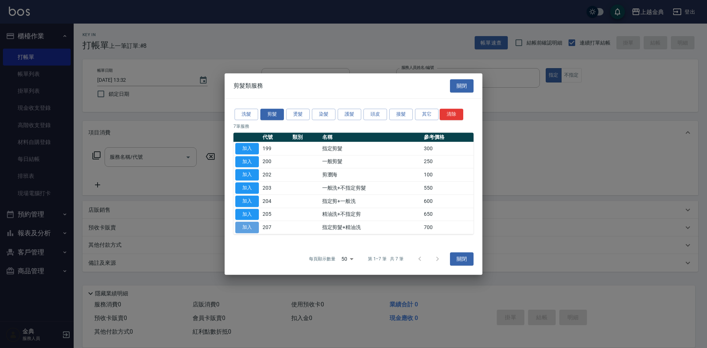
click at [250, 230] on button "加入" at bounding box center [247, 227] width 24 height 11
type input "指定剪髮+精油洗(207)"
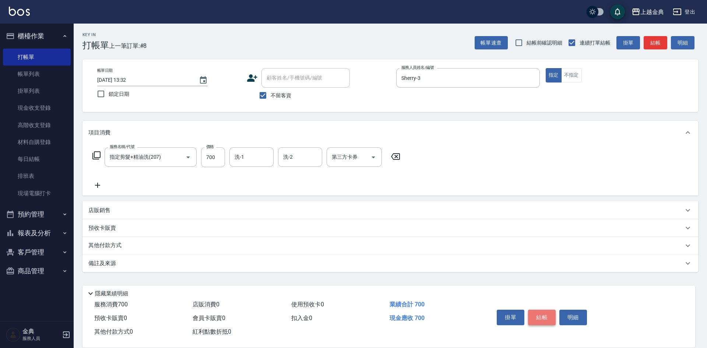
click at [540, 315] on button "結帳" at bounding box center [542, 317] width 28 height 15
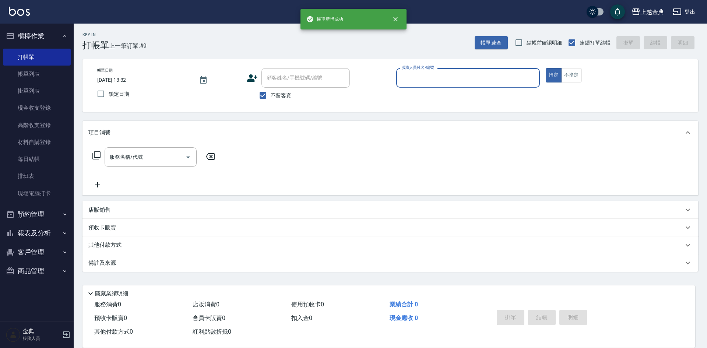
click at [490, 69] on div "服務人員姓名/編號" at bounding box center [468, 78] width 144 height 20
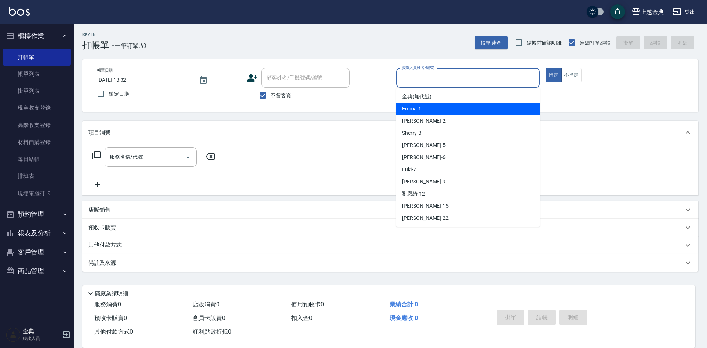
click at [468, 108] on div "Emma -1" at bounding box center [468, 109] width 144 height 12
type input "Emma-1"
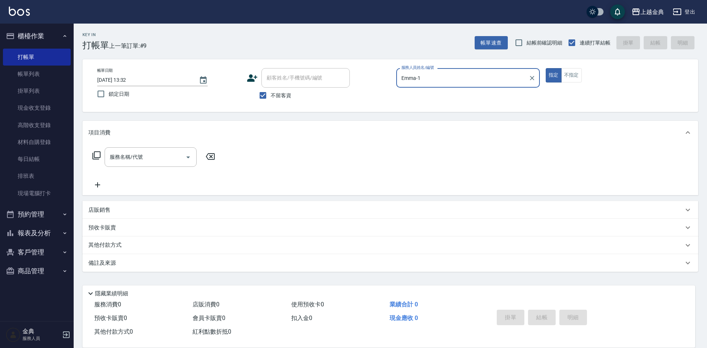
click at [95, 154] on icon at bounding box center [96, 155] width 9 height 9
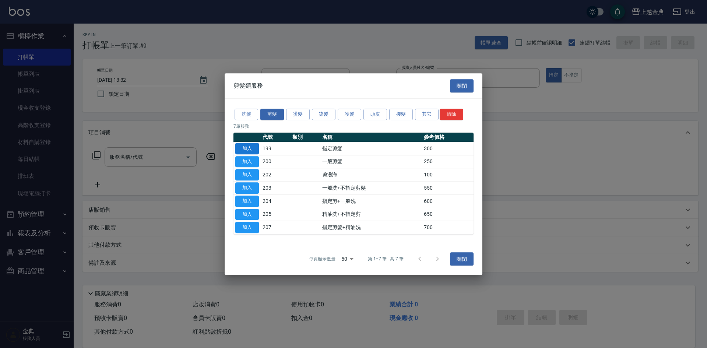
click at [242, 143] on button "加入" at bounding box center [247, 148] width 24 height 11
type input "指定剪髮(199)"
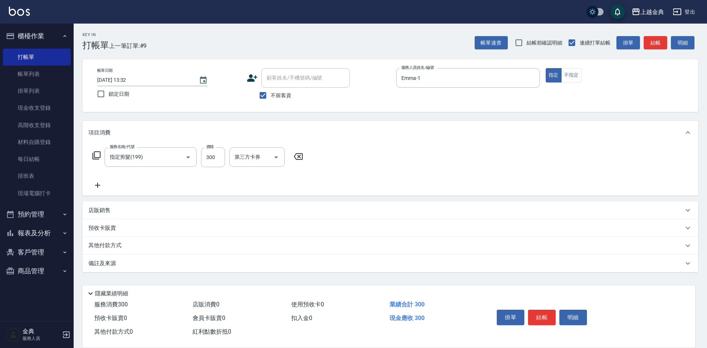
click at [547, 316] on button "結帳" at bounding box center [542, 317] width 28 height 15
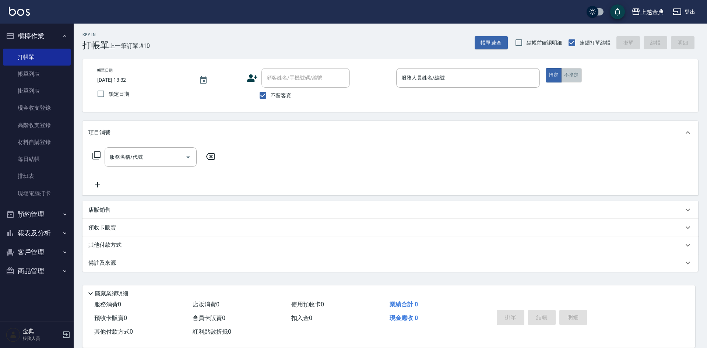
click at [567, 76] on button "不指定" at bounding box center [571, 75] width 21 height 14
click at [476, 74] on input "服務人員姓名/編號" at bounding box center [468, 77] width 137 height 13
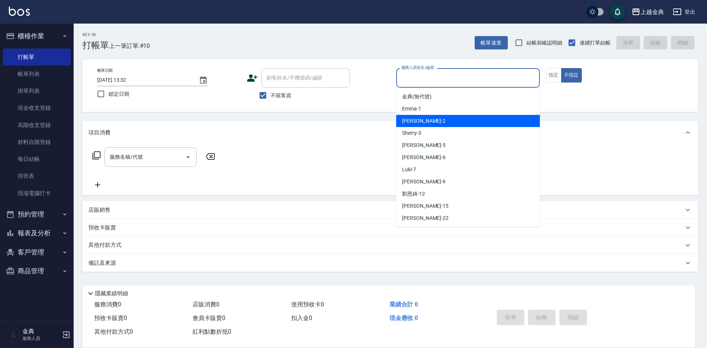
click at [469, 125] on div "Cindy -2" at bounding box center [468, 121] width 144 height 12
type input "Cindy-2"
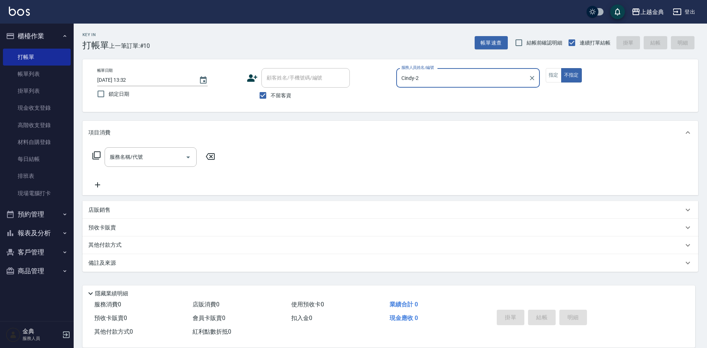
click at [95, 156] on icon at bounding box center [96, 155] width 9 height 9
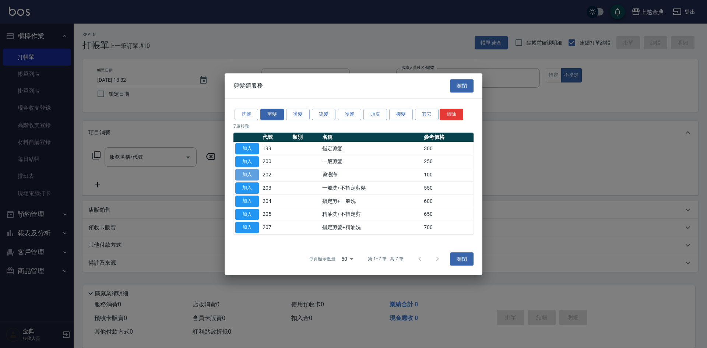
click at [251, 177] on button "加入" at bounding box center [247, 174] width 24 height 11
type input "剪瀏海(202)"
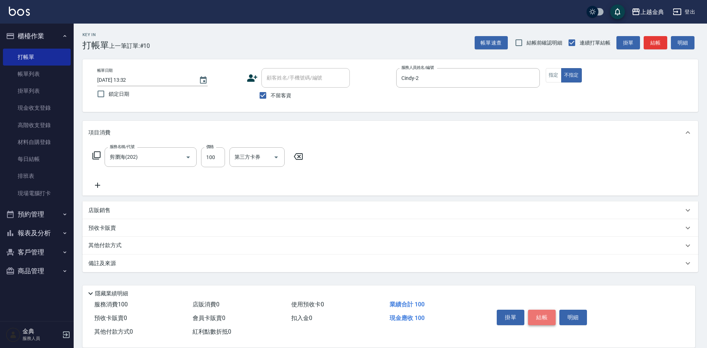
click at [540, 313] on button "結帳" at bounding box center [542, 317] width 28 height 15
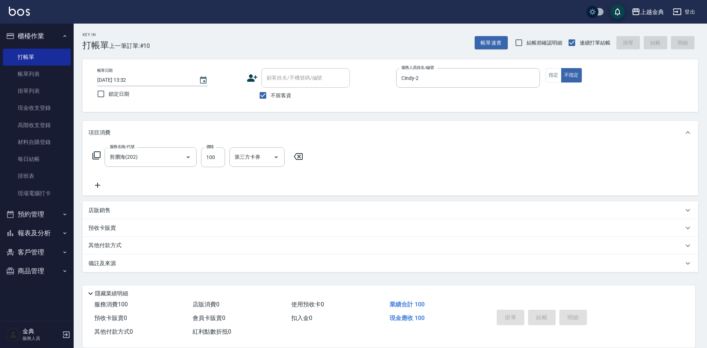
type input "[DATE] 13:33"
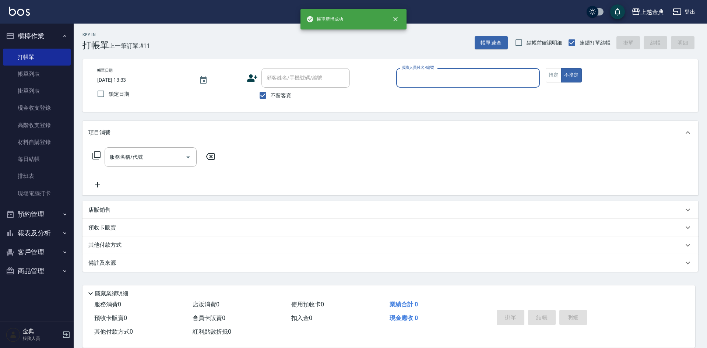
click at [433, 70] on label "服務人員姓名/編號" at bounding box center [418, 68] width 32 height 6
click at [433, 71] on input "服務人員姓名/編號" at bounding box center [468, 77] width 137 height 13
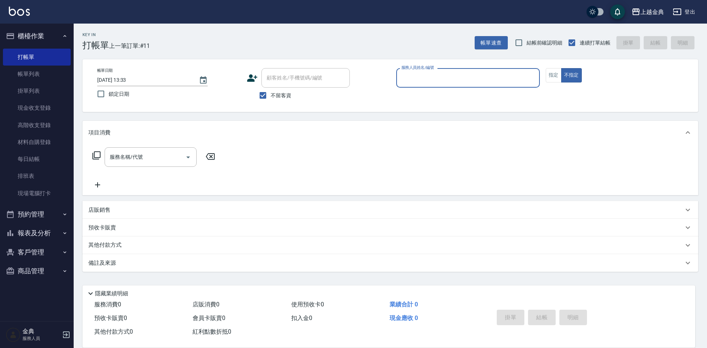
drag, startPoint x: 435, startPoint y: 77, endPoint x: 435, endPoint y: 86, distance: 8.8
click at [435, 78] on input "服務人員姓名/編號" at bounding box center [468, 77] width 137 height 13
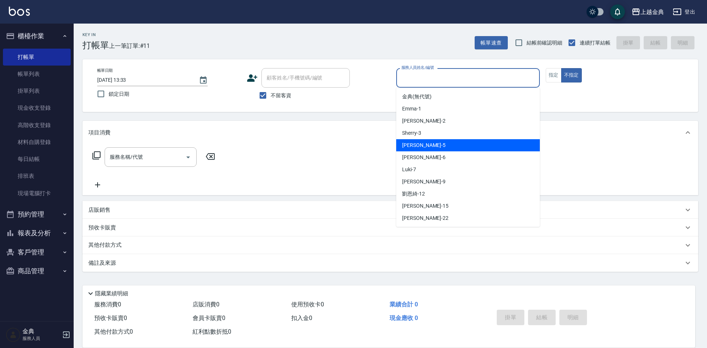
click at [439, 146] on div "[PERSON_NAME] -5" at bounding box center [468, 145] width 144 height 12
type input "[PERSON_NAME]-5"
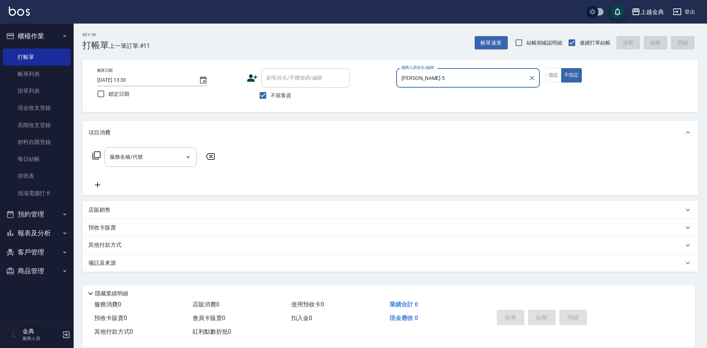
click at [99, 156] on icon at bounding box center [96, 155] width 9 height 9
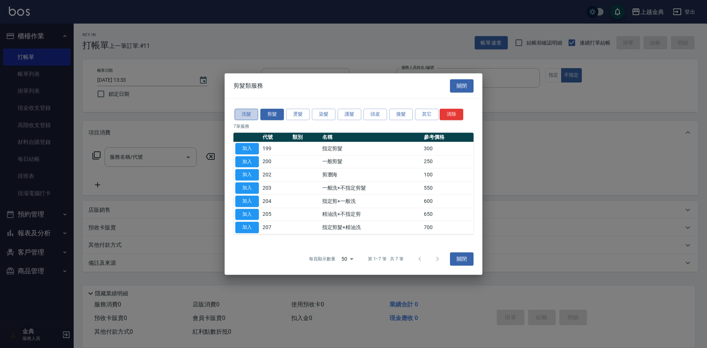
click at [249, 114] on button "洗髮" at bounding box center [247, 114] width 24 height 11
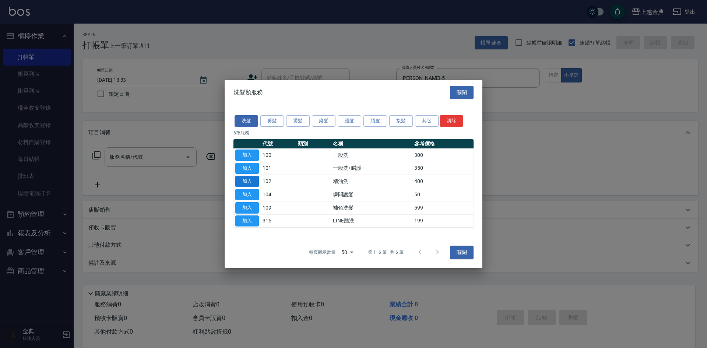
click at [256, 182] on button "加入" at bounding box center [247, 181] width 24 height 11
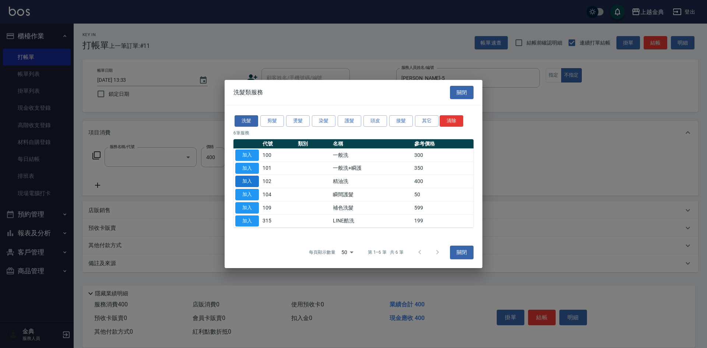
type input "精油洗(102)"
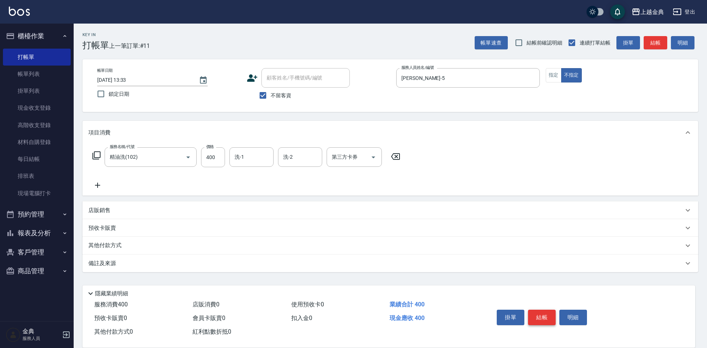
click at [537, 314] on button "結帳" at bounding box center [542, 317] width 28 height 15
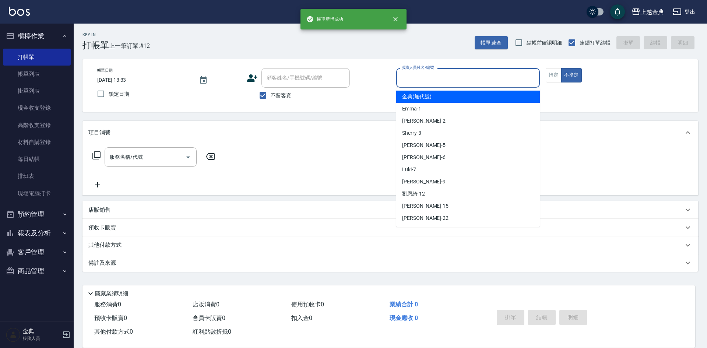
click at [428, 77] on input "服務人員姓名/編號" at bounding box center [468, 77] width 137 height 13
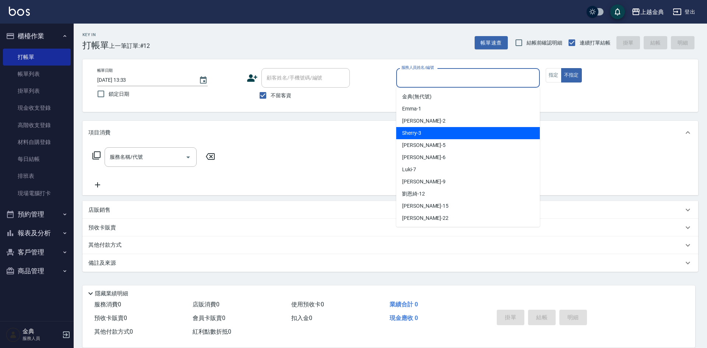
click at [425, 134] on div "Sherry -3" at bounding box center [468, 133] width 144 height 12
type input "Sherry-3"
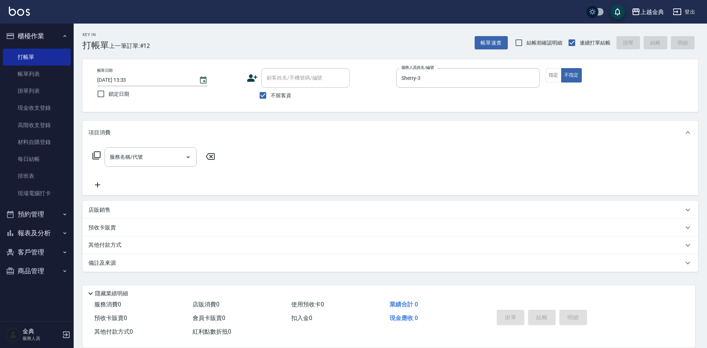
click at [93, 153] on icon at bounding box center [96, 155] width 9 height 9
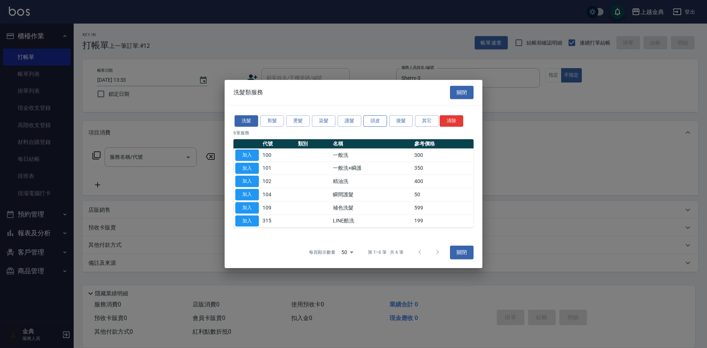
click at [375, 122] on button "頭皮" at bounding box center [376, 120] width 24 height 11
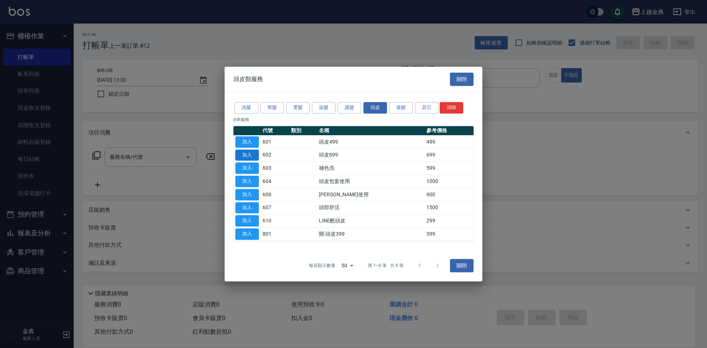
click at [239, 153] on button "加入" at bounding box center [247, 155] width 24 height 11
type input "頭皮699(602)"
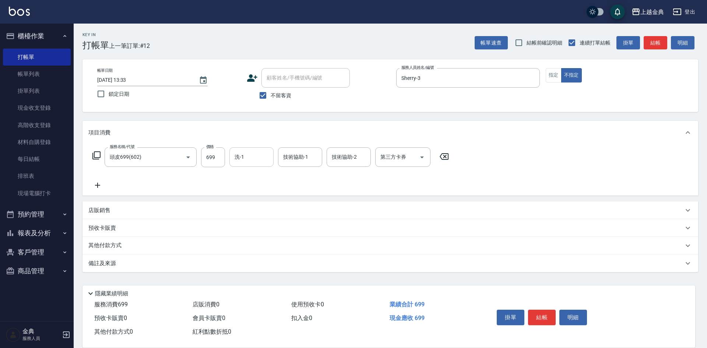
click at [249, 155] on input "洗-1" at bounding box center [252, 157] width 38 height 13
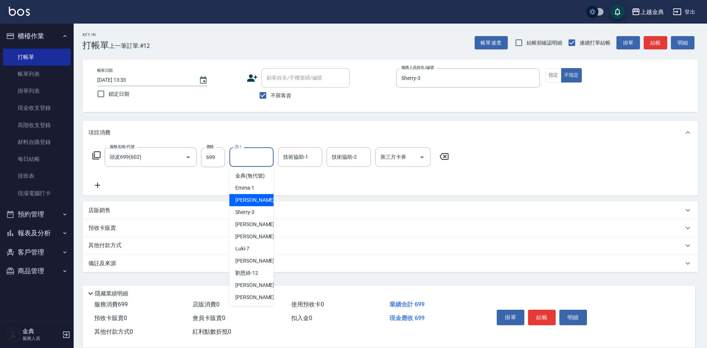
click at [251, 204] on span "Cindy -2" at bounding box center [256, 200] width 43 height 8
type input "Cindy-2"
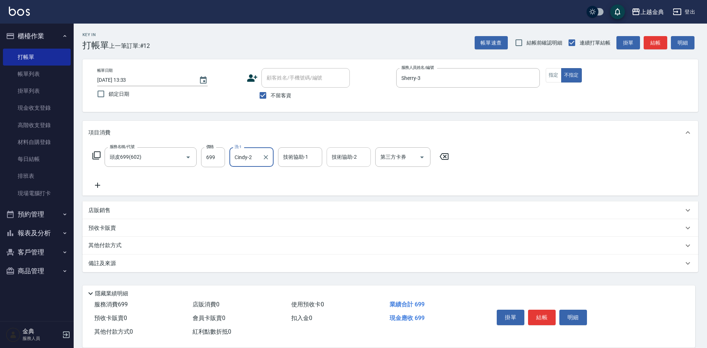
click at [330, 154] on input "技術協助-2" at bounding box center [349, 157] width 38 height 13
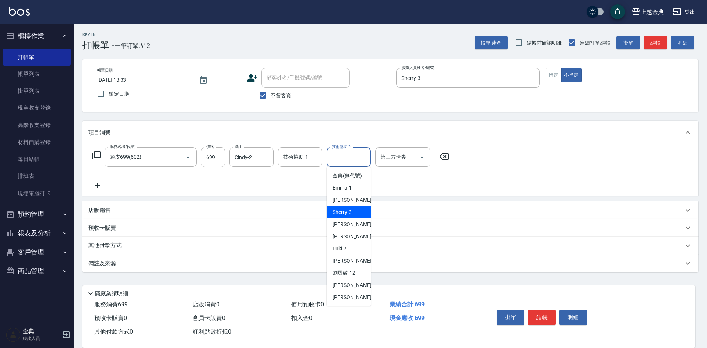
click at [355, 216] on div "Sherry -3" at bounding box center [349, 212] width 44 height 12
type input "Sherry-3"
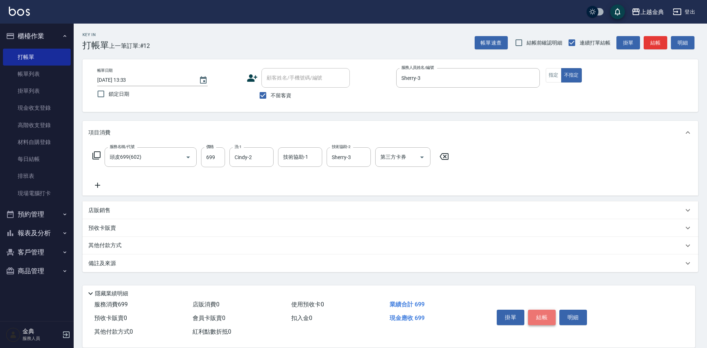
click at [544, 311] on button "結帳" at bounding box center [542, 317] width 28 height 15
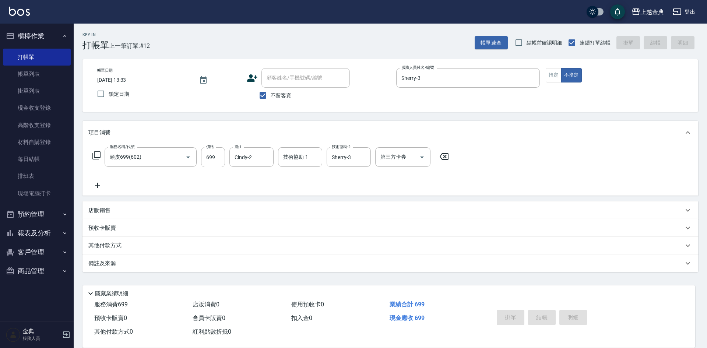
type input "[DATE] 13:34"
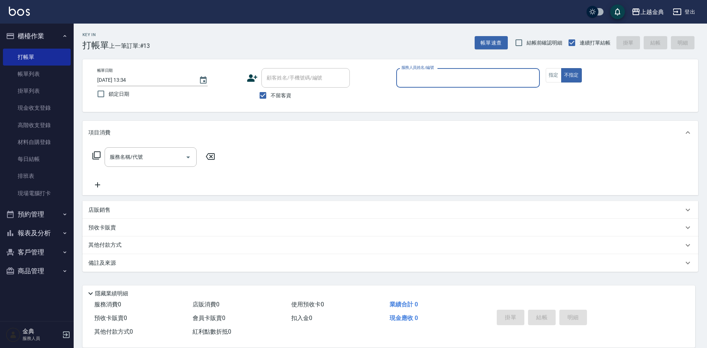
click at [424, 87] on div "服務人員姓名/編號" at bounding box center [468, 78] width 144 height 20
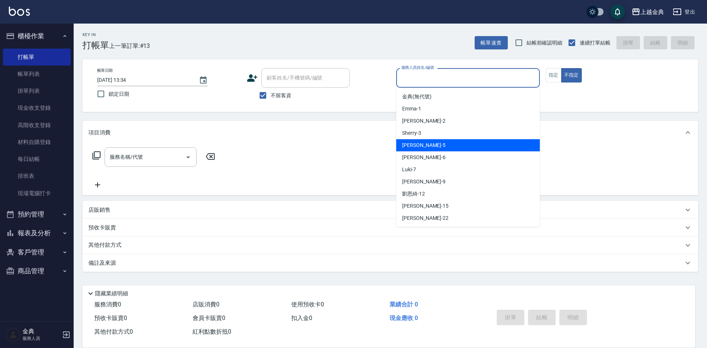
drag, startPoint x: 419, startPoint y: 146, endPoint x: 368, endPoint y: 154, distance: 51.5
click at [415, 149] on div "[PERSON_NAME] -5" at bounding box center [468, 145] width 144 height 12
type input "[PERSON_NAME]-5"
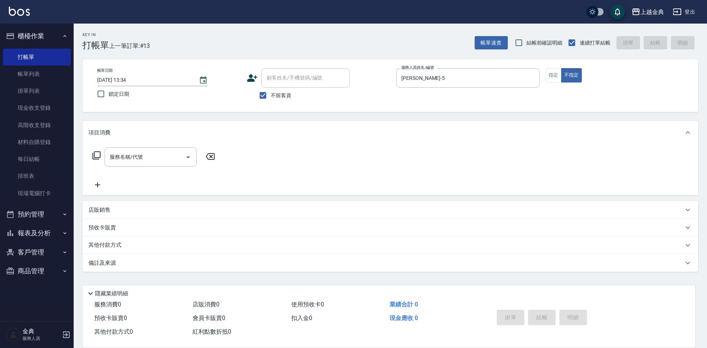
click at [97, 158] on icon at bounding box center [96, 155] width 9 height 9
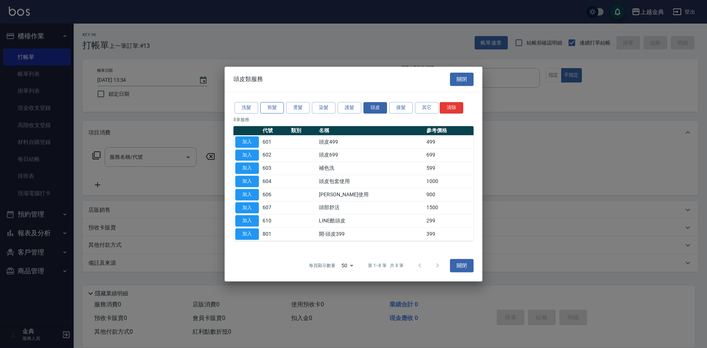
click at [270, 106] on button "剪髮" at bounding box center [272, 107] width 24 height 11
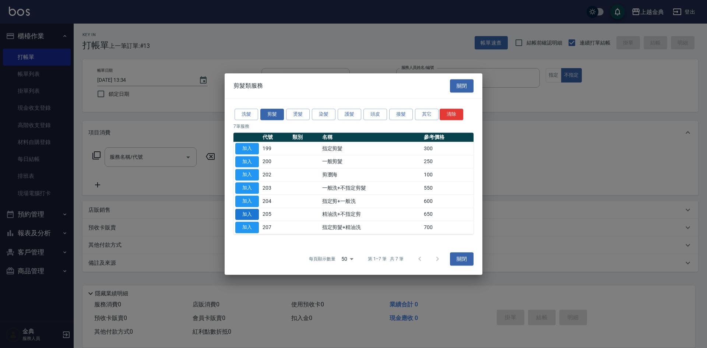
click at [241, 215] on button "加入" at bounding box center [247, 214] width 24 height 11
type input "精油洗+不指定剪(205)"
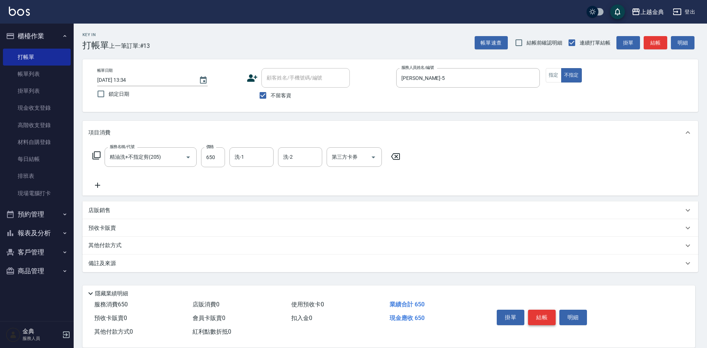
click at [542, 314] on button "結帳" at bounding box center [542, 317] width 28 height 15
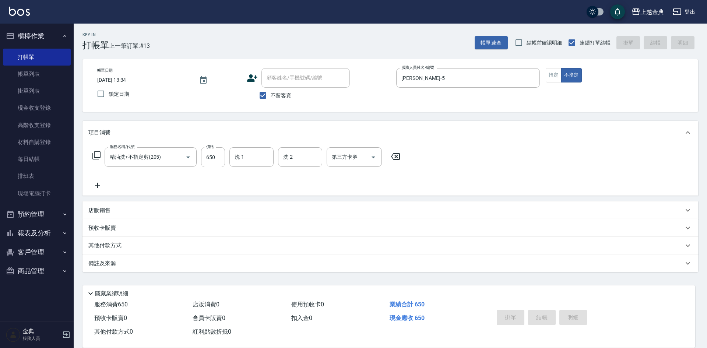
type input "[DATE] 13:35"
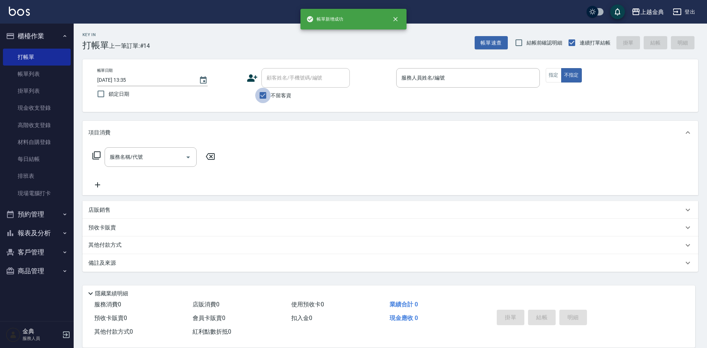
click at [270, 97] on input "不留客資" at bounding box center [262, 95] width 15 height 15
checkbox input "false"
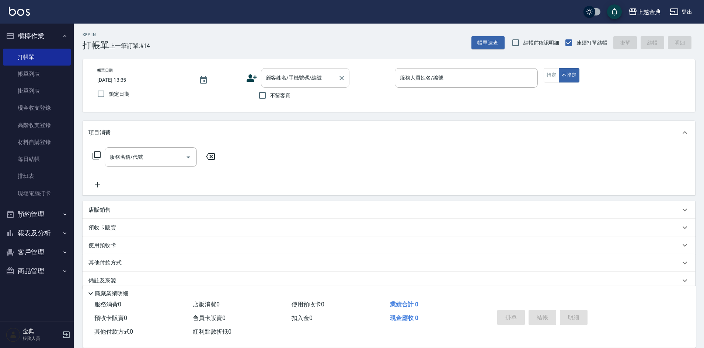
click at [280, 85] on div "顧客姓名/手機號碼/編號" at bounding box center [305, 78] width 88 height 20
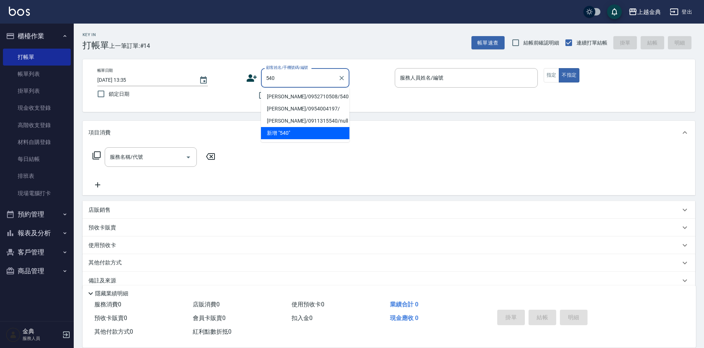
click at [296, 95] on li "[PERSON_NAME]/0952710508/540" at bounding box center [305, 97] width 88 height 12
type input "[PERSON_NAME]/0952710508/540"
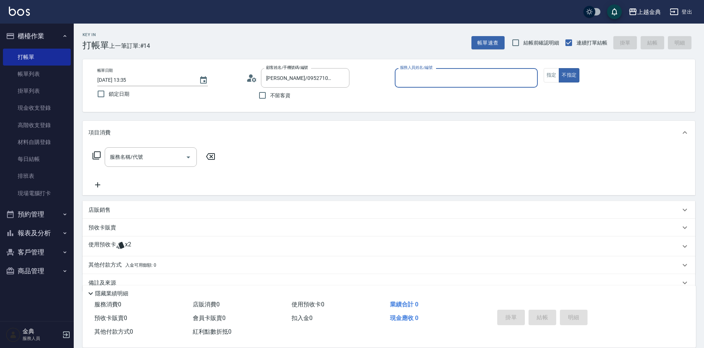
click at [456, 79] on input "服務人員姓名/編號" at bounding box center [466, 77] width 136 height 13
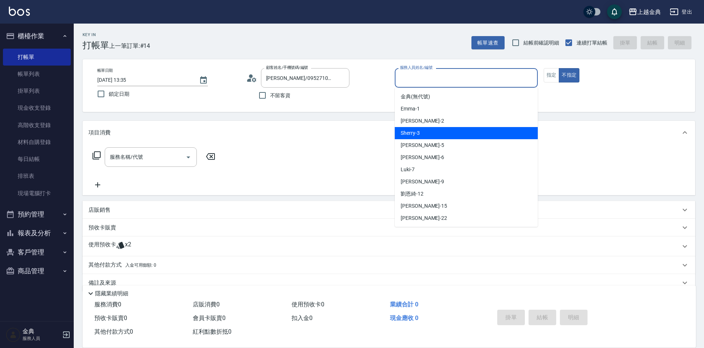
click at [453, 130] on div "Sherry -3" at bounding box center [466, 133] width 143 height 12
type input "Sherry-3"
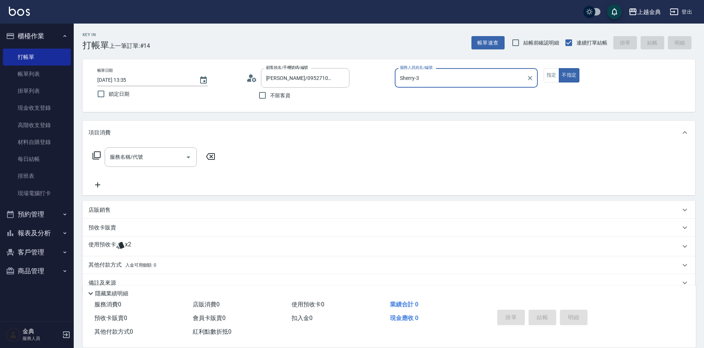
click at [108, 243] on p "使用預收卡" at bounding box center [102, 246] width 28 height 11
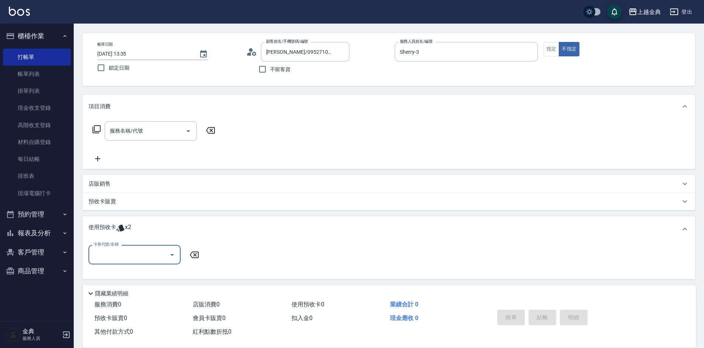
scroll to position [69, 0]
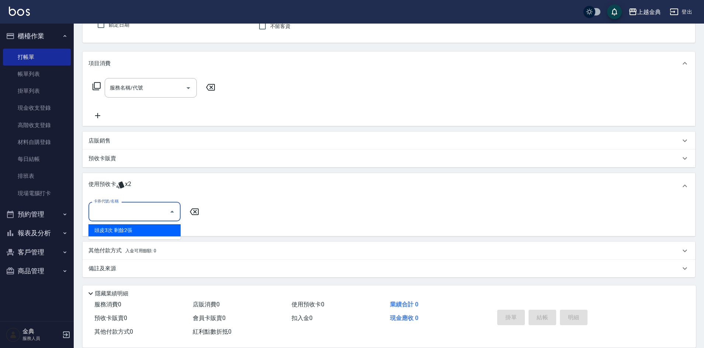
click at [123, 216] on input "卡券代號/名稱" at bounding box center [129, 211] width 74 height 13
click at [129, 233] on div "頭皮3次 剩餘2張" at bounding box center [134, 230] width 92 height 12
type input "頭皮3次"
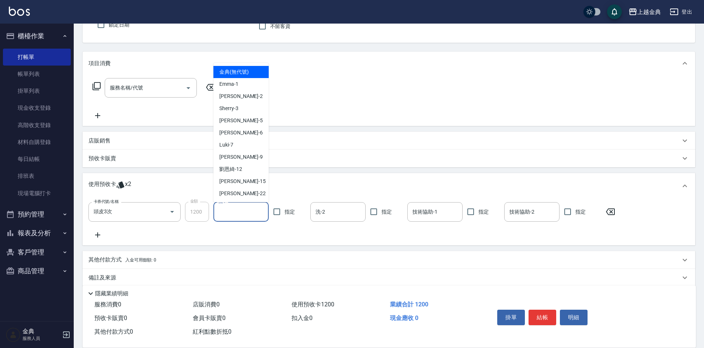
click at [235, 208] on input "洗-1" at bounding box center [241, 212] width 49 height 13
click at [249, 110] on div "Sherry -3" at bounding box center [240, 108] width 55 height 12
type input "Sherry-3"
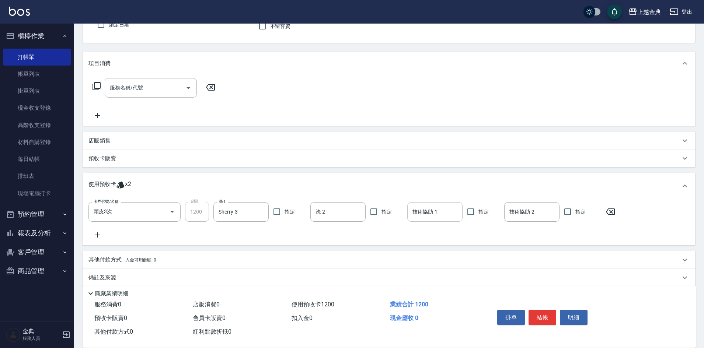
click at [431, 213] on input "技術協助-1" at bounding box center [434, 212] width 49 height 13
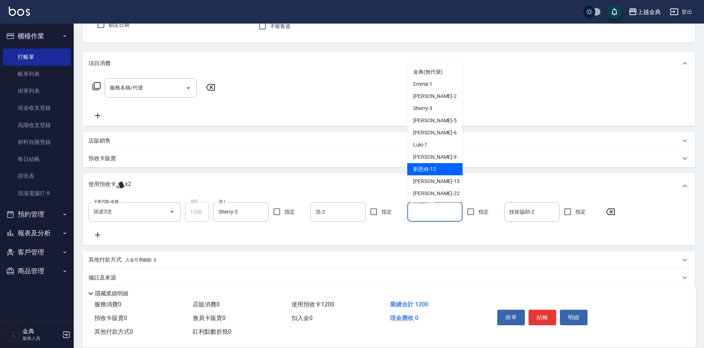
click at [434, 168] on span "[PERSON_NAME]-12" at bounding box center [424, 169] width 23 height 8
type input "[PERSON_NAME]-12"
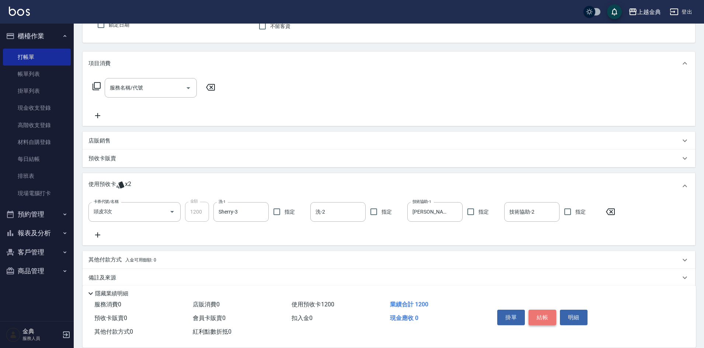
click at [547, 310] on button "結帳" at bounding box center [542, 317] width 28 height 15
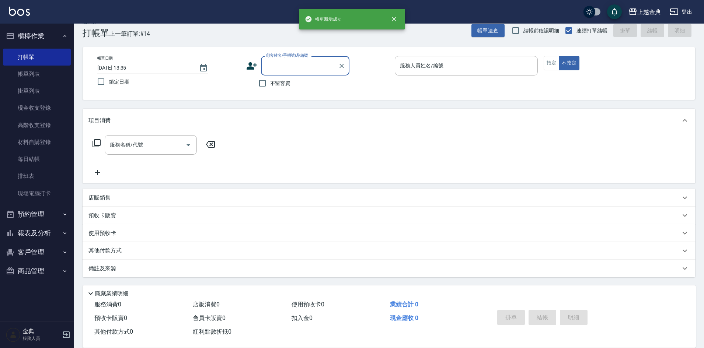
scroll to position [12, 0]
click at [437, 55] on div "帳單日期 [DATE] 13:35 鎖定日期 顧客姓名/手機號碼/編號 顧客姓名/手機號碼/編號 不留客資 服務人員姓名/編號 服務人員姓名/編號 指定 不指定" at bounding box center [389, 73] width 612 height 53
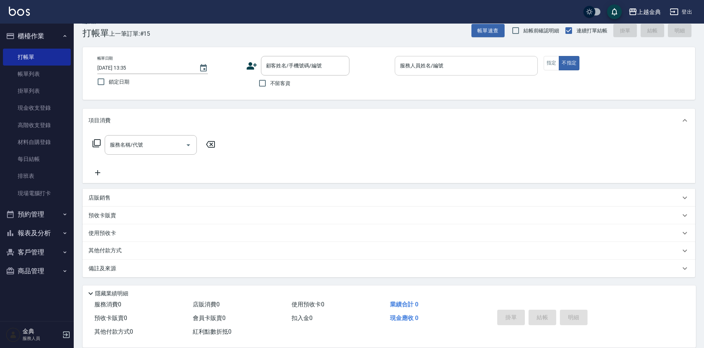
click at [436, 61] on div "服務人員姓名/編號 服務人員姓名/編號" at bounding box center [466, 66] width 143 height 20
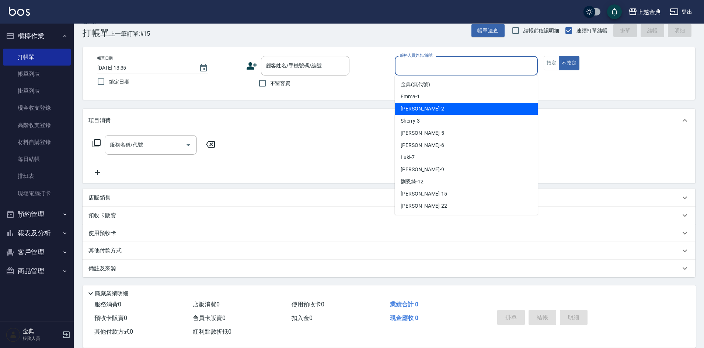
drag, startPoint x: 440, startPoint y: 113, endPoint x: 228, endPoint y: 109, distance: 211.2
click at [435, 113] on div "Cindy -2" at bounding box center [466, 109] width 143 height 12
type input "Cindy-2"
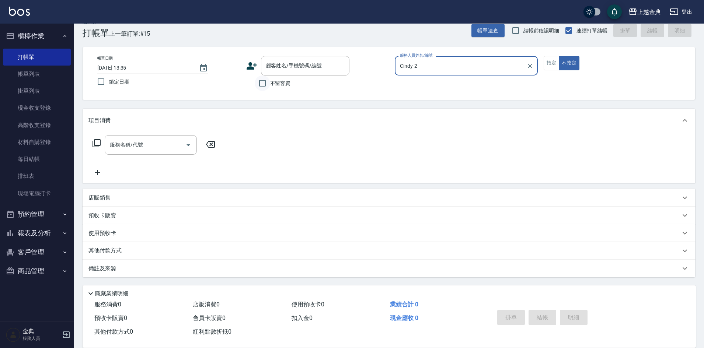
click at [269, 84] on input "不留客資" at bounding box center [262, 83] width 15 height 15
checkbox input "true"
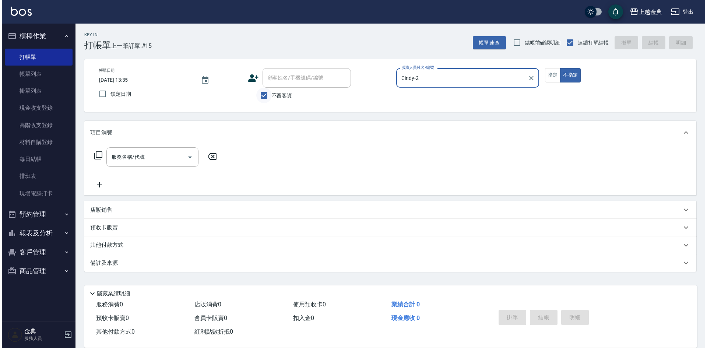
scroll to position [0, 0]
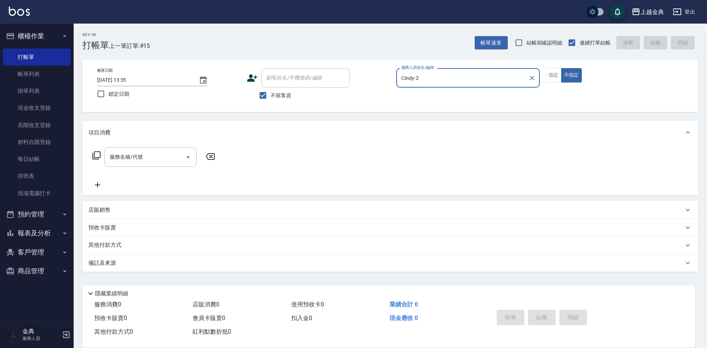
click at [97, 156] on icon at bounding box center [96, 155] width 9 height 9
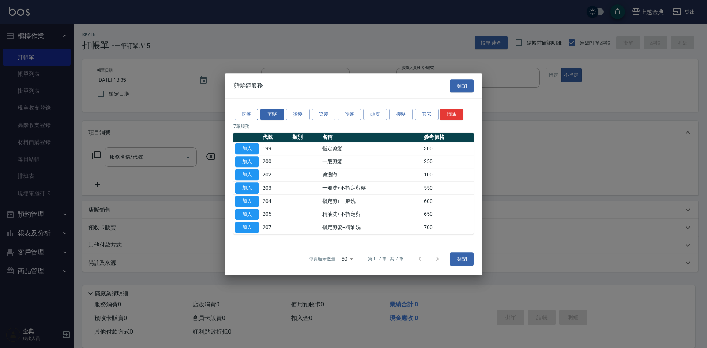
click at [248, 116] on button "洗髮" at bounding box center [247, 114] width 24 height 11
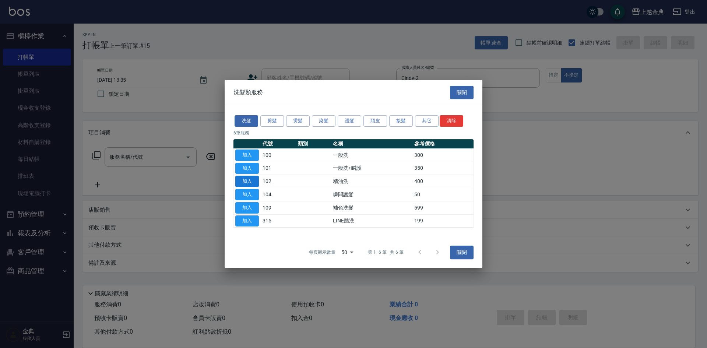
click at [256, 181] on button "加入" at bounding box center [247, 181] width 24 height 11
type input "精油洗(102)"
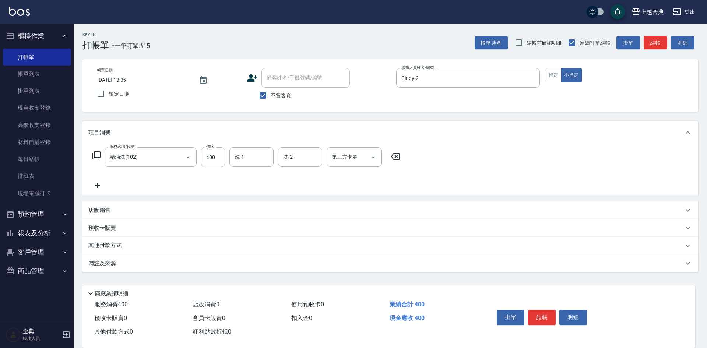
click at [95, 155] on icon at bounding box center [96, 155] width 9 height 9
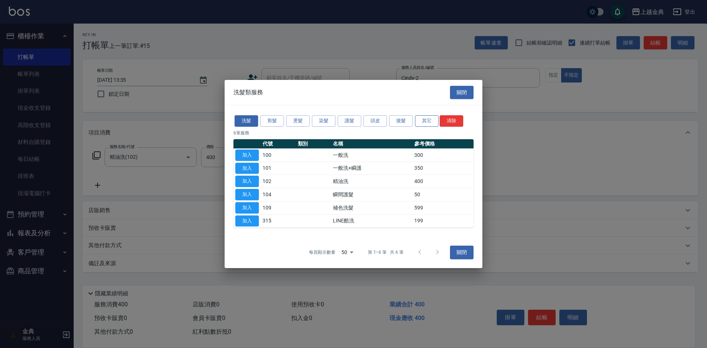
click at [432, 117] on button "其它" at bounding box center [427, 120] width 24 height 11
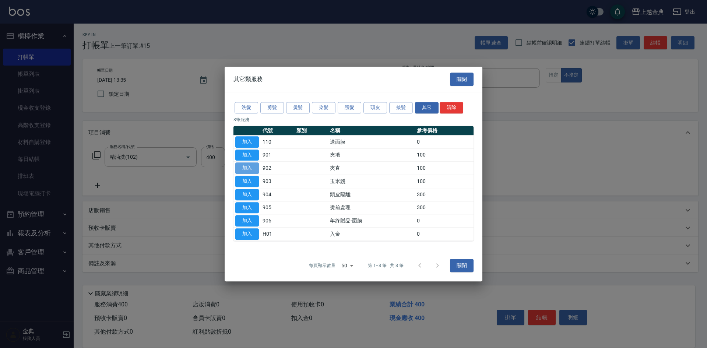
click at [241, 163] on button "加入" at bounding box center [247, 168] width 24 height 11
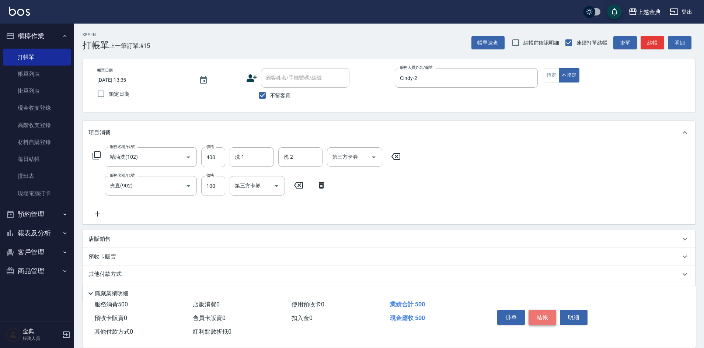
click at [537, 312] on button "結帳" at bounding box center [542, 317] width 28 height 15
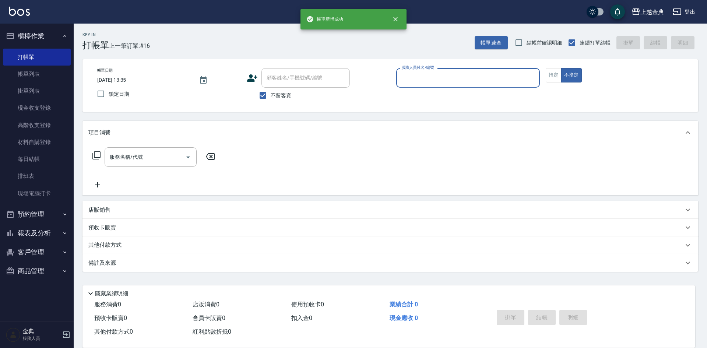
click at [33, 235] on button "報表及分析" at bounding box center [37, 233] width 68 height 19
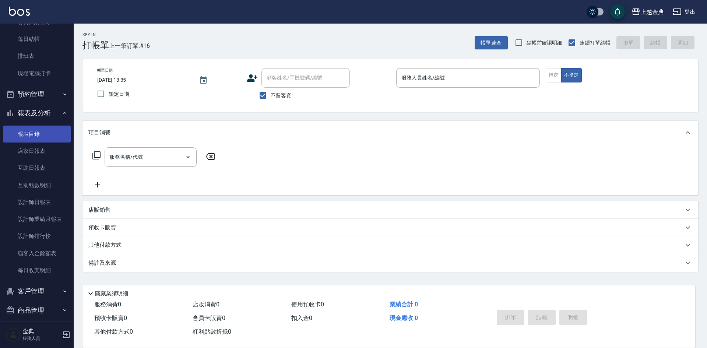
scroll to position [127, 0]
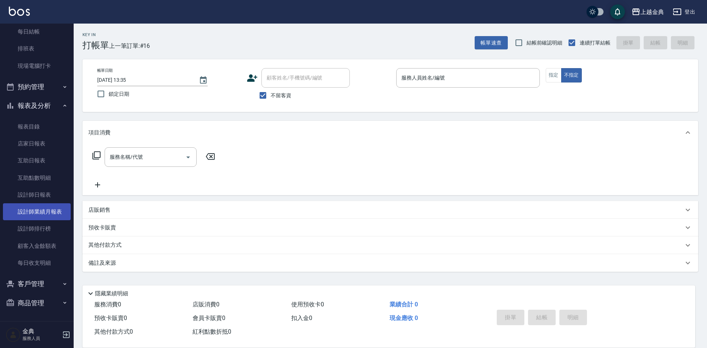
click at [49, 217] on link "設計師業績月報表" at bounding box center [37, 211] width 68 height 17
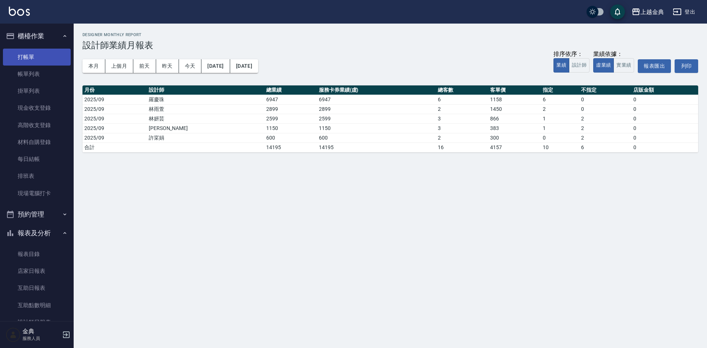
click at [33, 56] on link "打帳單" at bounding box center [37, 57] width 68 height 17
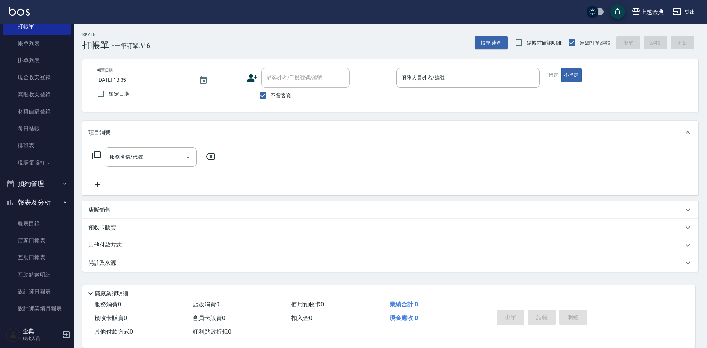
scroll to position [74, 0]
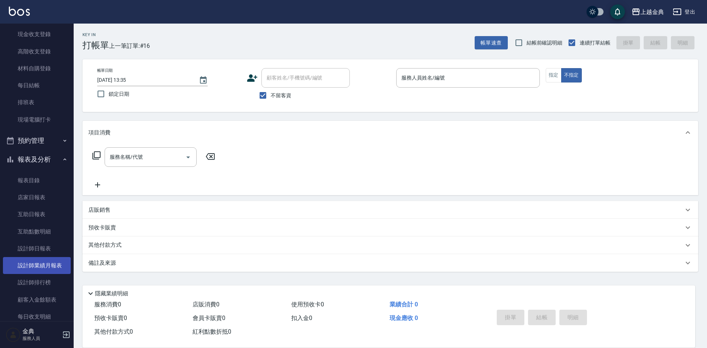
click at [52, 266] on link "設計師業績月報表" at bounding box center [37, 265] width 68 height 17
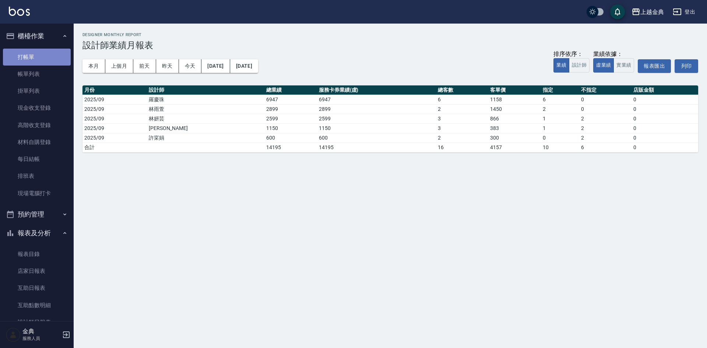
click at [41, 55] on link "打帳單" at bounding box center [37, 57] width 68 height 17
